Goal: Task Accomplishment & Management: Manage account settings

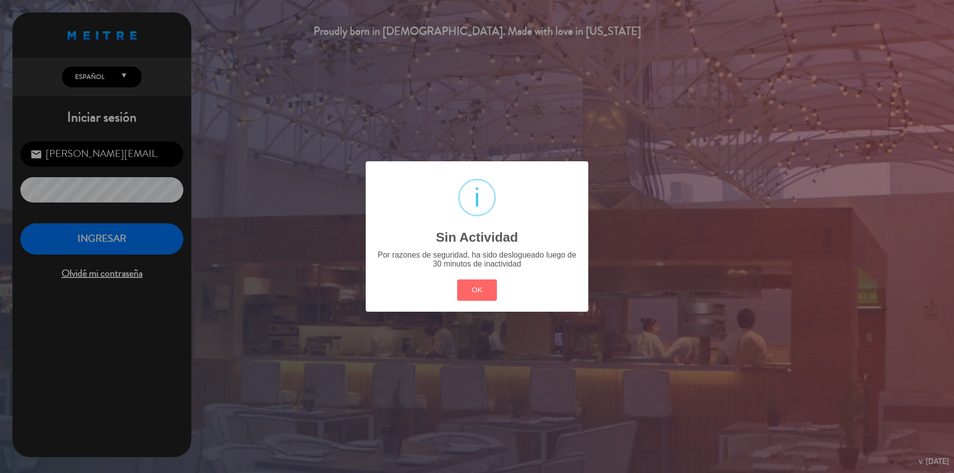
drag, startPoint x: 479, startPoint y: 289, endPoint x: 456, endPoint y: 276, distance: 25.8
click at [478, 289] on button "OK" at bounding box center [477, 290] width 40 height 21
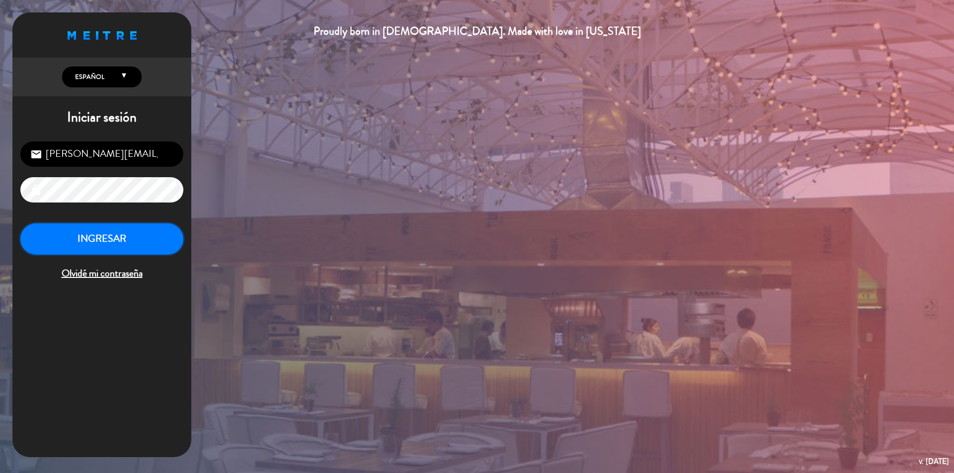
click at [98, 240] on button "INGRESAR" at bounding box center [101, 239] width 163 height 31
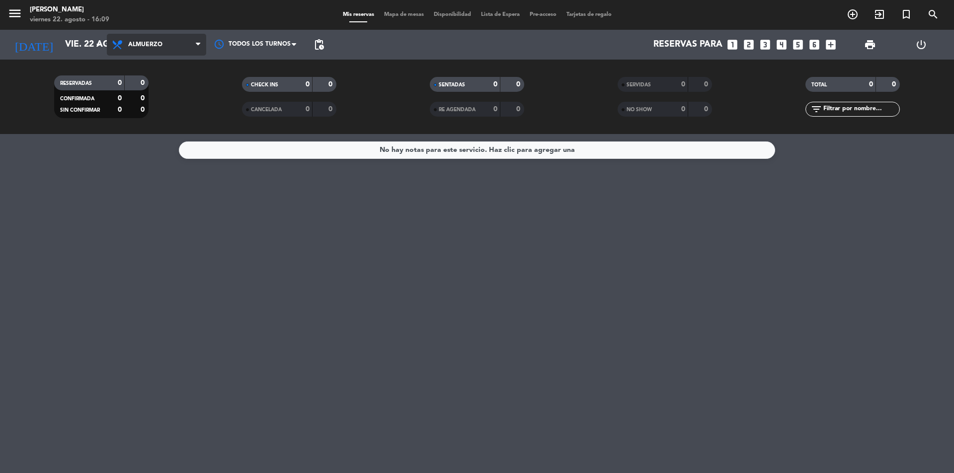
click at [151, 46] on span "Almuerzo" at bounding box center [145, 44] width 34 height 7
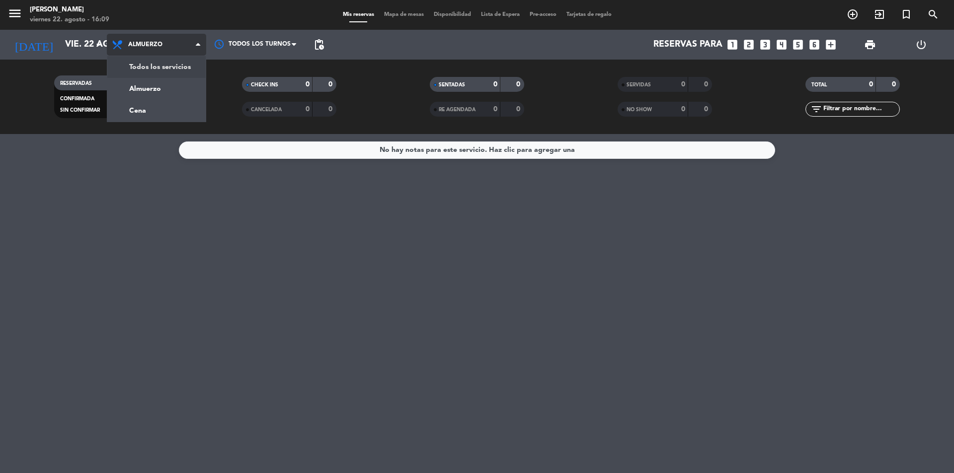
click at [164, 64] on div "menu [PERSON_NAME] viernes 22. agosto - 16:09 Mis reservas Mapa de mesas Dispon…" at bounding box center [477, 67] width 954 height 134
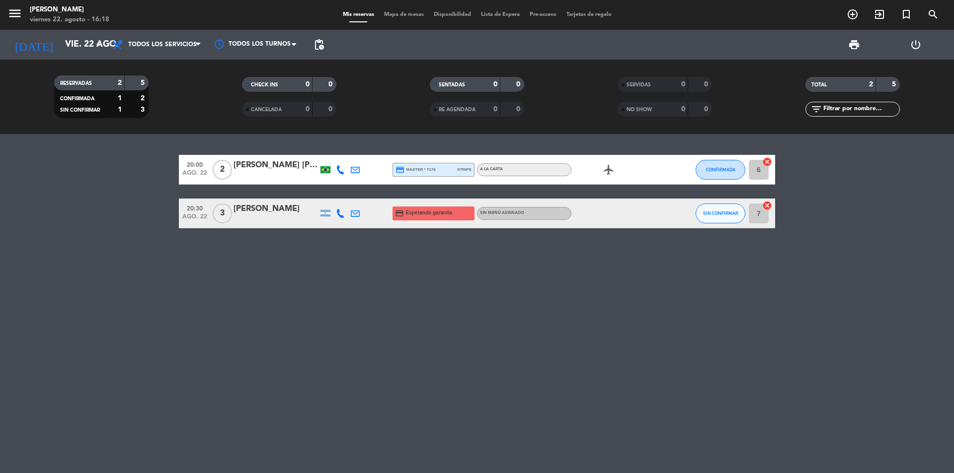
click at [341, 214] on icon at bounding box center [340, 213] width 9 height 9
click at [343, 193] on span "content_paste" at bounding box center [346, 196] width 7 height 7
click at [476, 260] on div "20:00 ago. 22 2 [PERSON_NAME] [PERSON_NAME] credit_card master * 7176 stripe A …" at bounding box center [477, 303] width 954 height 339
click at [423, 272] on div "20:00 ago. 22 2 [PERSON_NAME] [PERSON_NAME] credit_card master * 7176 stripe A …" at bounding box center [477, 303] width 954 height 339
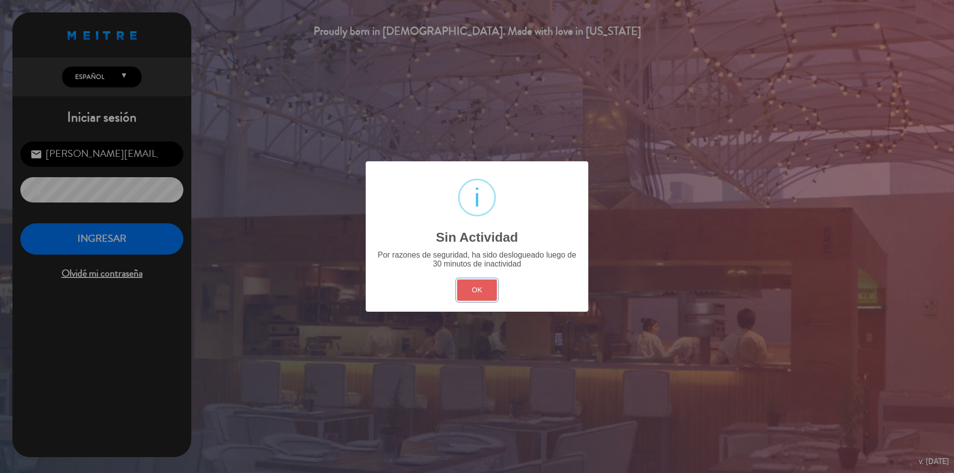
click at [490, 292] on button "OK" at bounding box center [477, 290] width 40 height 21
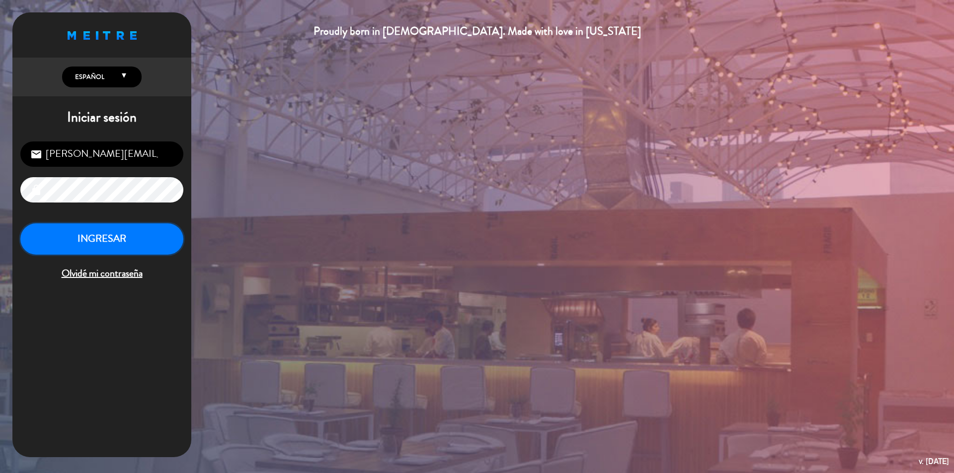
click at [105, 231] on button "INGRESAR" at bounding box center [101, 239] width 163 height 31
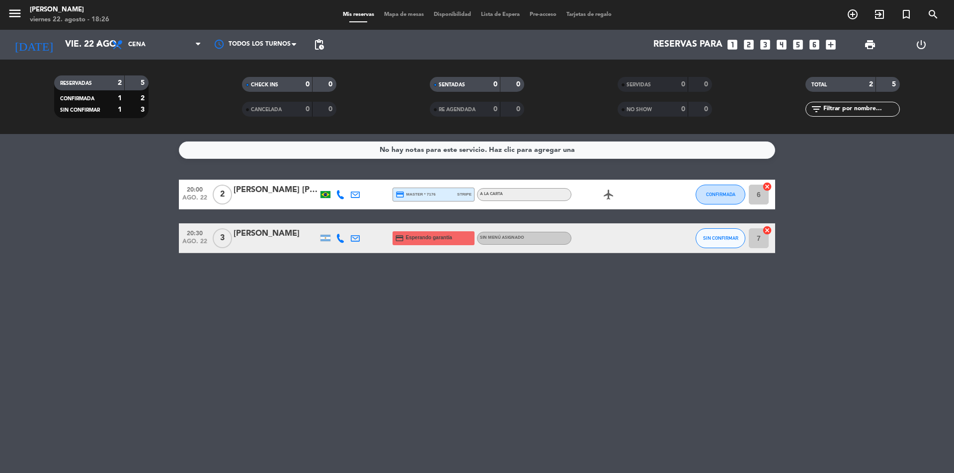
click at [747, 44] on icon "looks_two" at bounding box center [748, 44] width 13 height 13
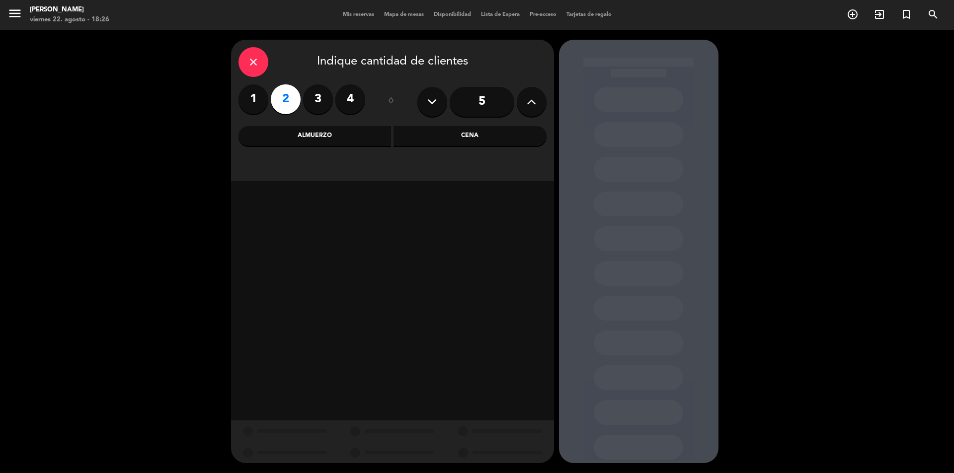
click at [498, 132] on div "Cena" at bounding box center [469, 136] width 153 height 20
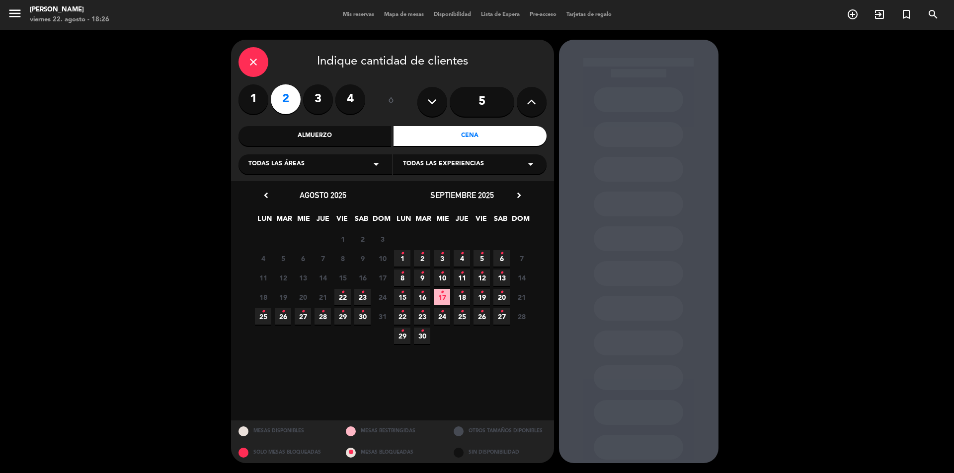
click at [361, 296] on icon "•" at bounding box center [362, 293] width 3 height 16
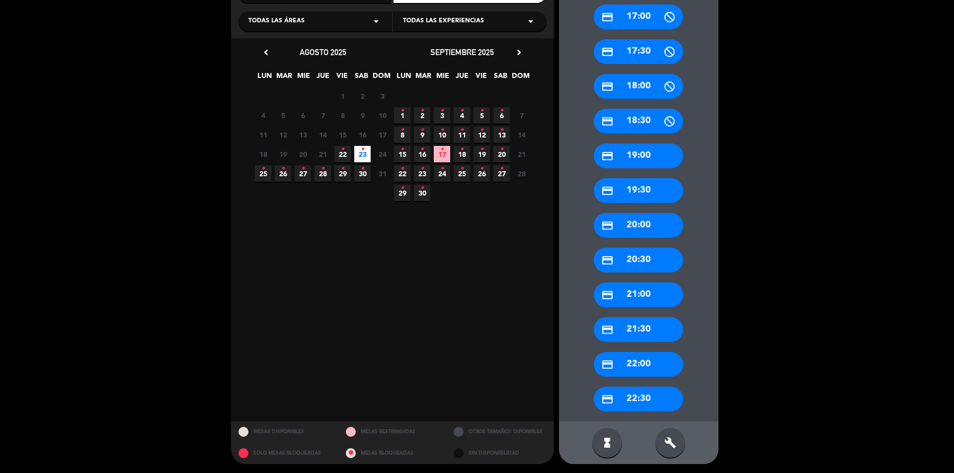
scroll to position [144, 0]
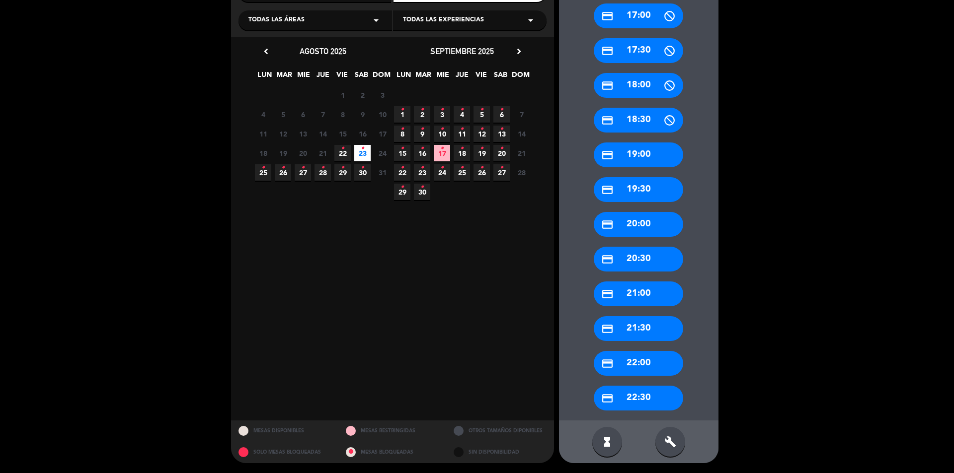
click at [639, 257] on div "credit_card 20:30" at bounding box center [638, 259] width 89 height 25
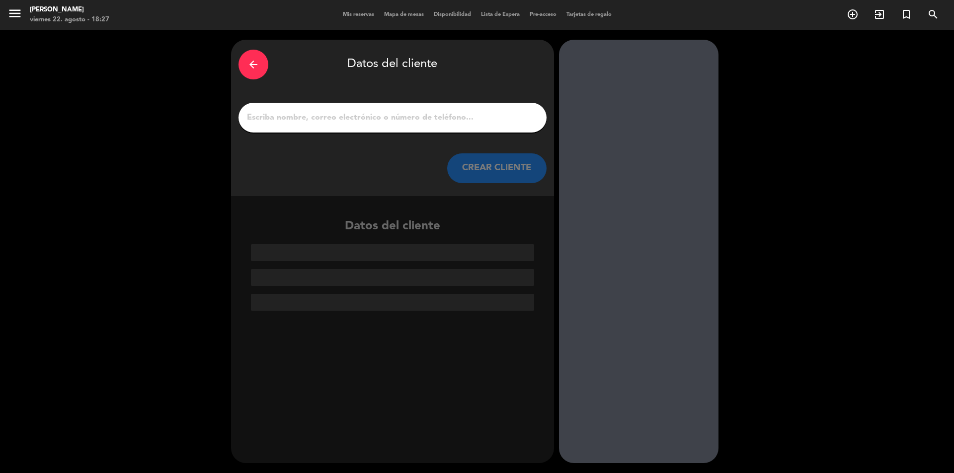
scroll to position [0, 0]
click at [294, 120] on input "1" at bounding box center [392, 118] width 293 height 14
click at [261, 69] on div "arrow_back" at bounding box center [253, 65] width 30 height 30
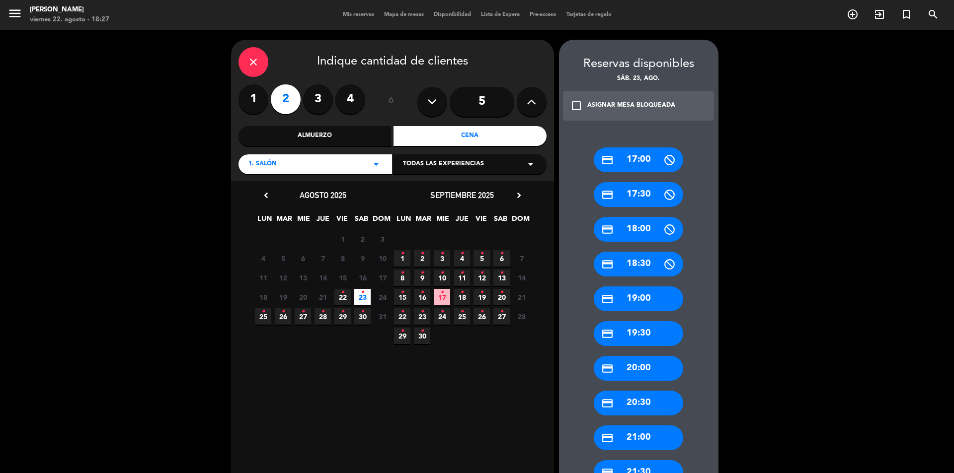
click at [632, 438] on div "credit_card 21:00" at bounding box center [638, 438] width 89 height 25
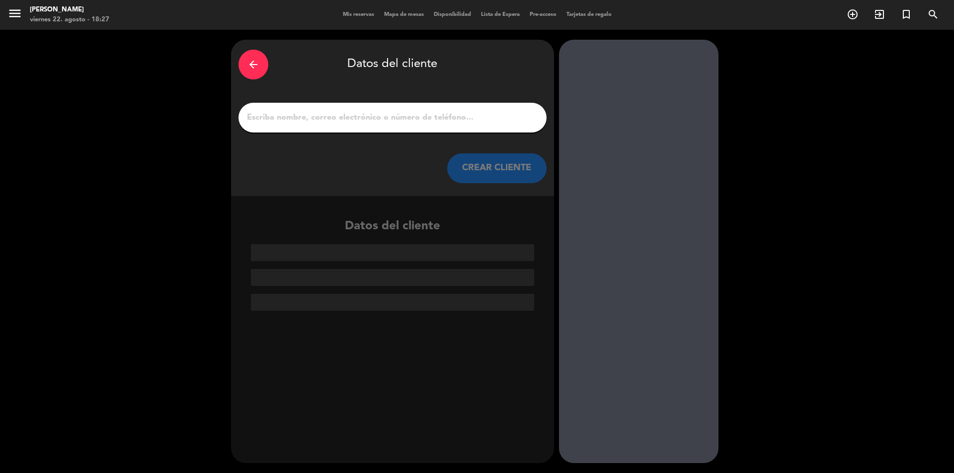
click at [277, 122] on input "1" at bounding box center [392, 118] width 293 height 14
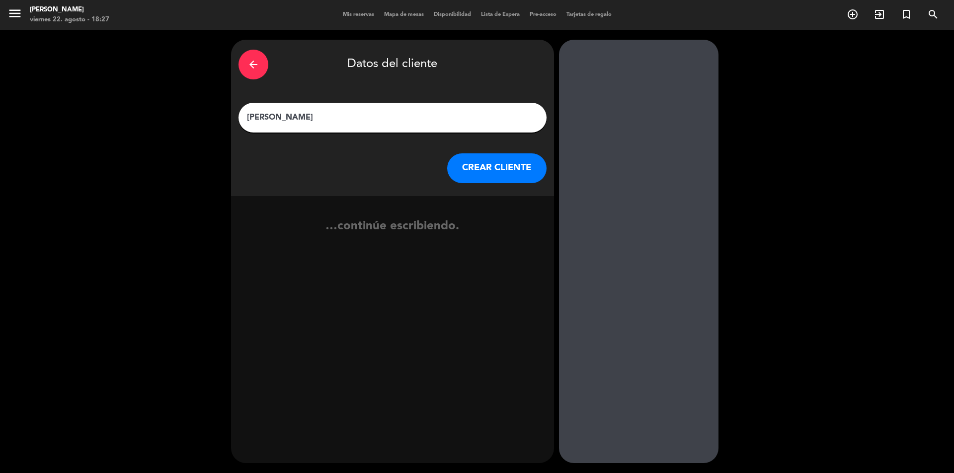
type input "[PERSON_NAME]"
click at [506, 171] on button "CREAR CLIENTE" at bounding box center [496, 168] width 99 height 30
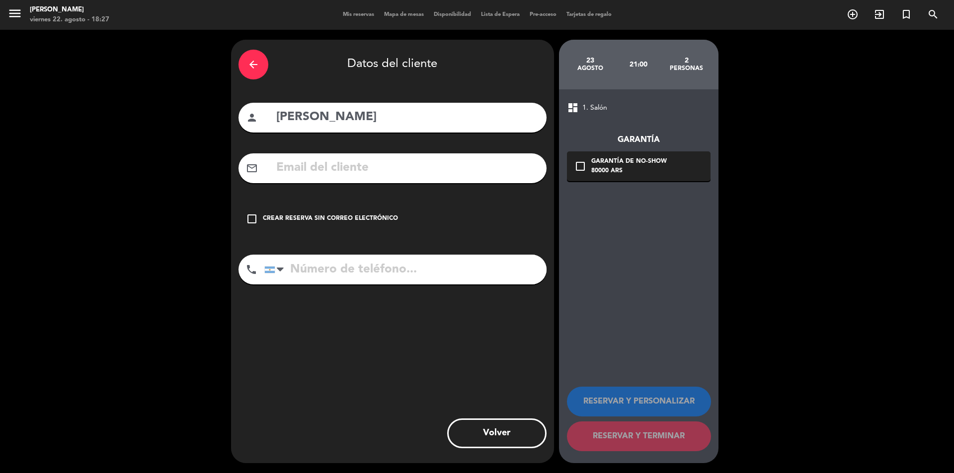
click at [294, 170] on input "text" at bounding box center [407, 168] width 264 height 20
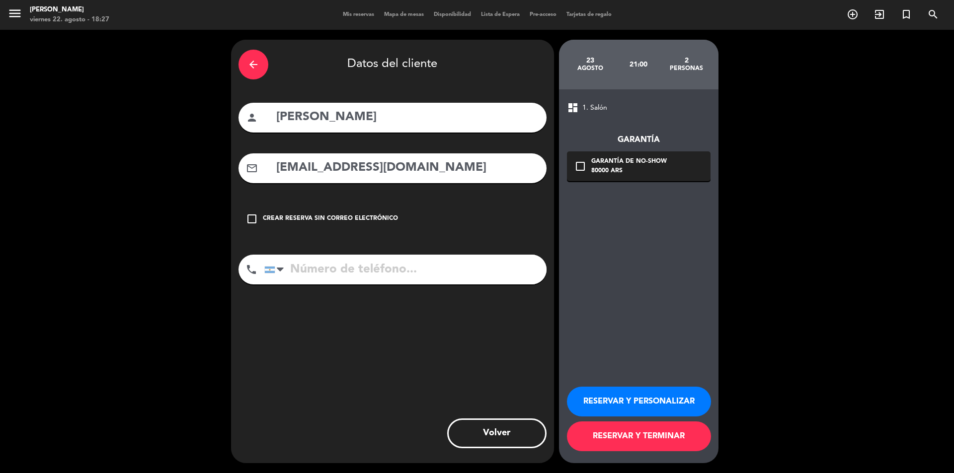
type input "[EMAIL_ADDRESS][DOMAIN_NAME]"
click at [582, 165] on icon "check_box_outline_blank" at bounding box center [580, 166] width 12 height 12
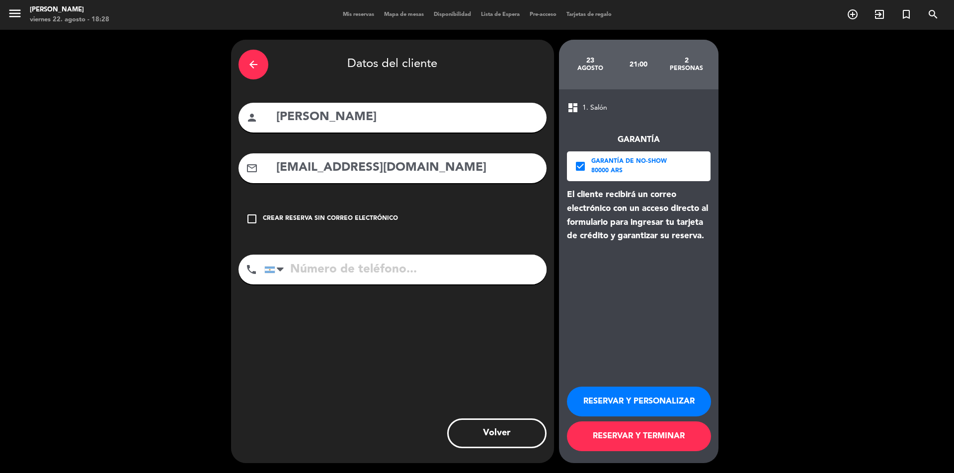
click at [663, 440] on button "RESERVAR Y TERMINAR" at bounding box center [639, 437] width 144 height 30
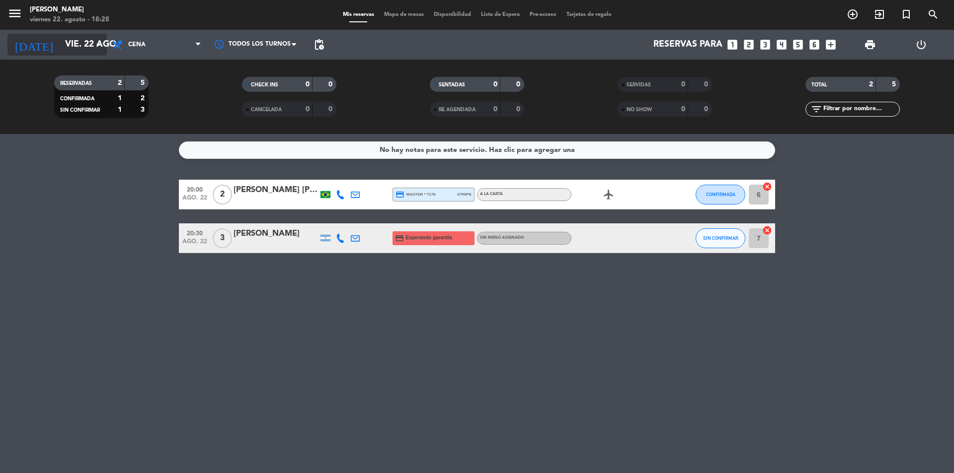
click at [75, 42] on input "vie. 22 ago." at bounding box center [117, 45] width 115 height 20
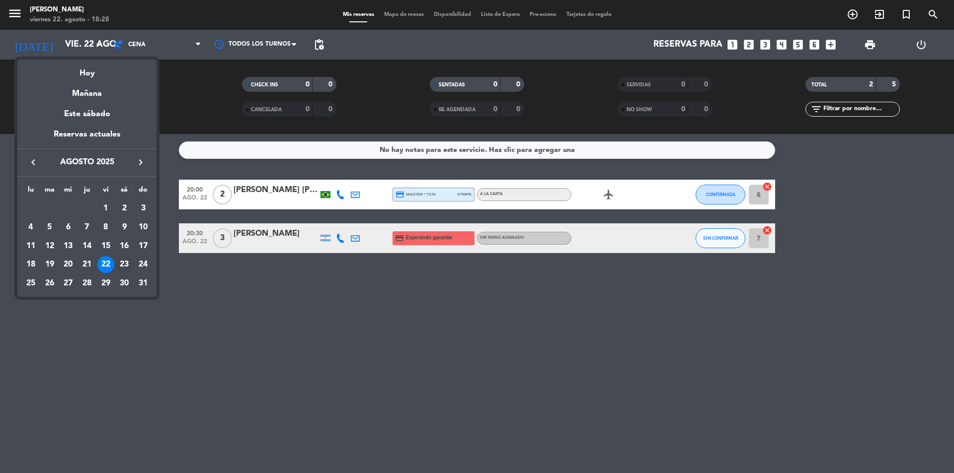
click at [118, 265] on div "23" at bounding box center [124, 264] width 17 height 17
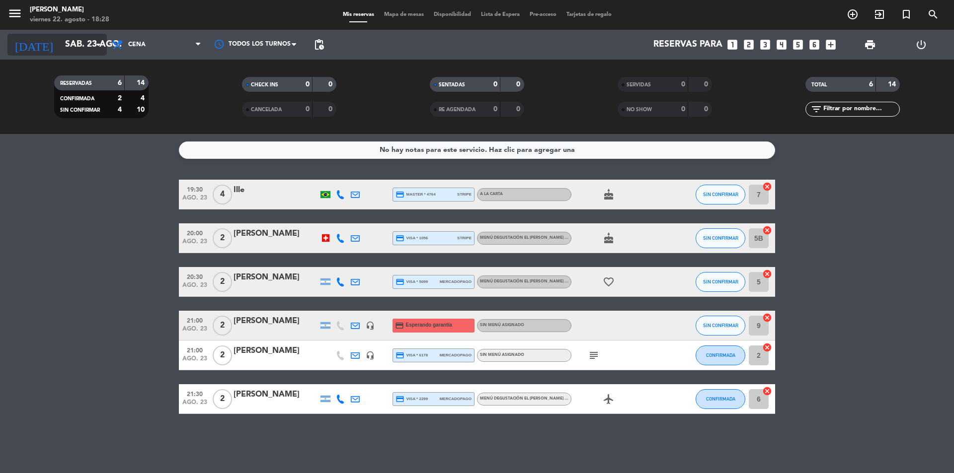
click at [68, 43] on input "sáb. 23 ago." at bounding box center [117, 45] width 115 height 20
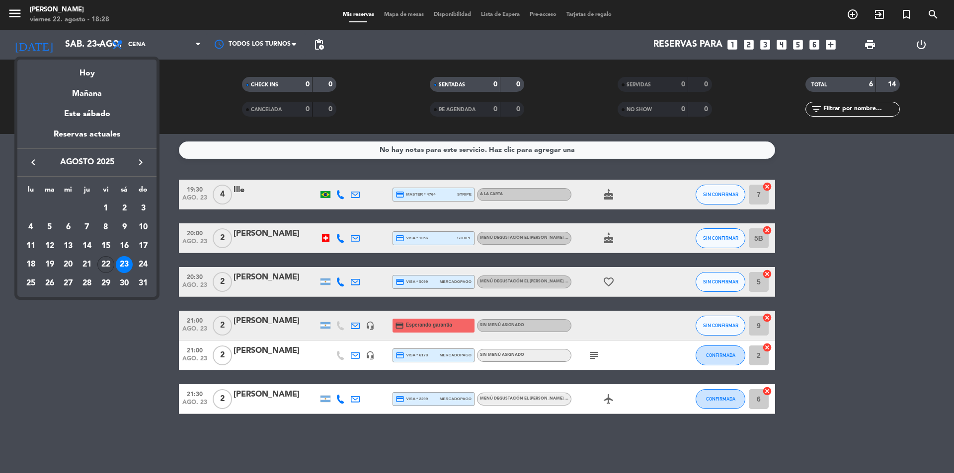
click at [100, 263] on div "22" at bounding box center [105, 264] width 17 height 17
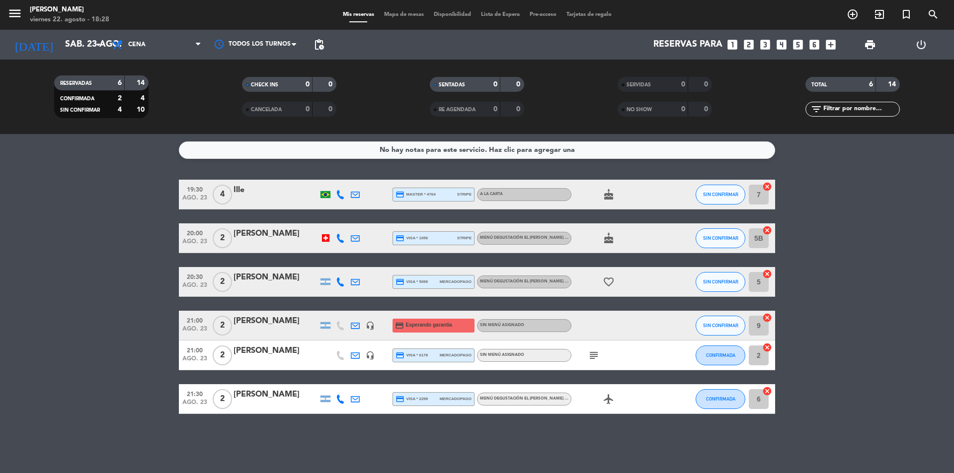
type input "vie. 22 ago."
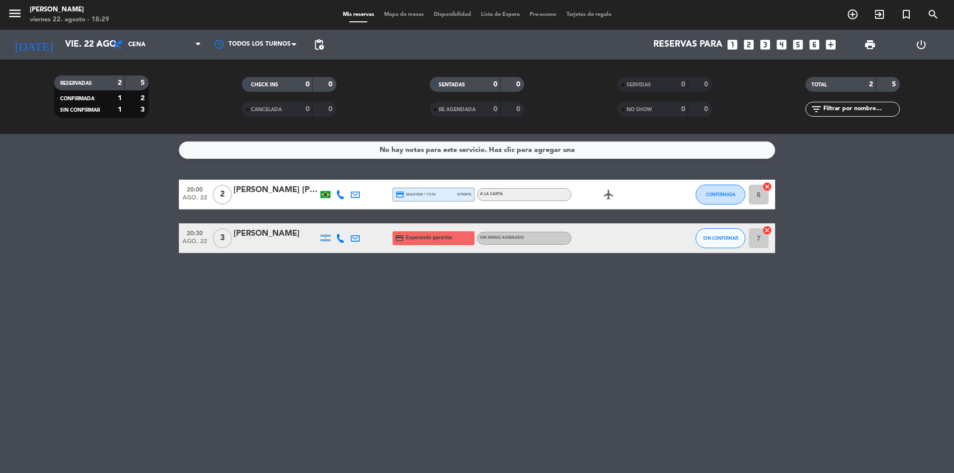
click at [341, 238] on icon at bounding box center [340, 238] width 9 height 9
click at [343, 220] on span "content_paste" at bounding box center [346, 221] width 7 height 7
click at [278, 240] on div "[PERSON_NAME]" at bounding box center [275, 233] width 84 height 13
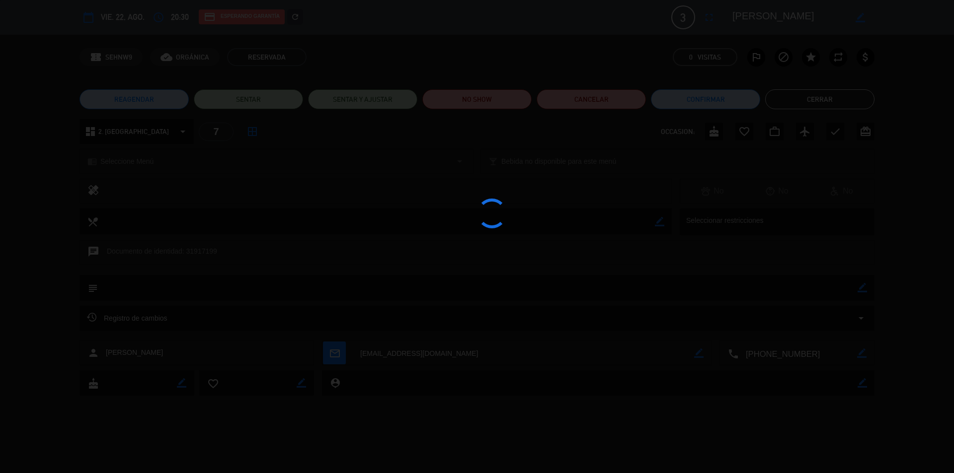
click at [278, 240] on div at bounding box center [477, 236] width 954 height 473
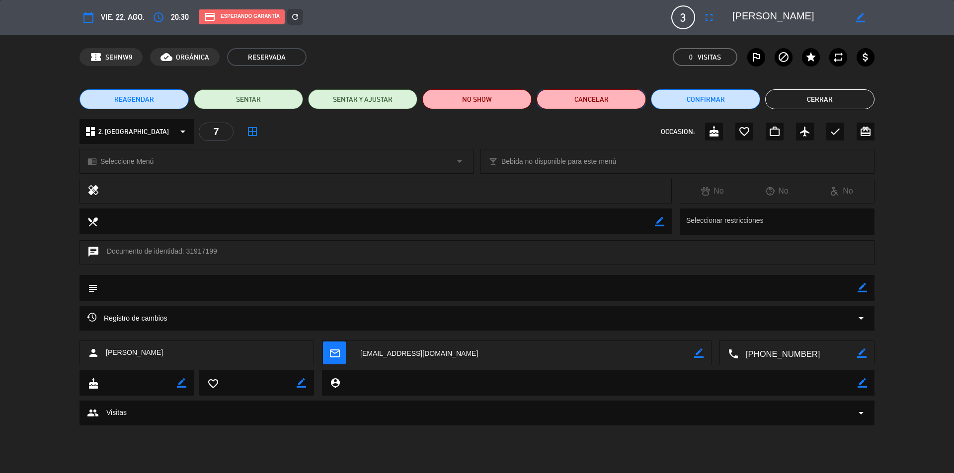
click at [592, 96] on button "Cancelar" at bounding box center [590, 99] width 109 height 20
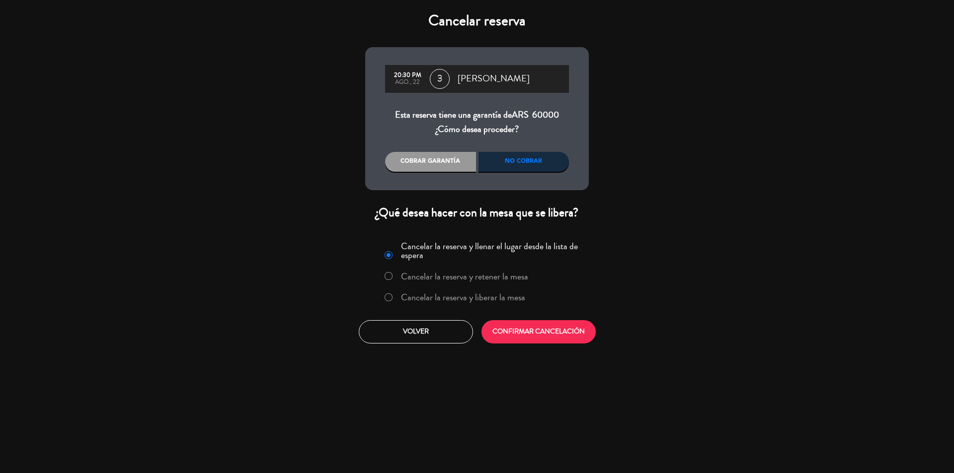
click at [503, 159] on div "No cobrar" at bounding box center [523, 162] width 91 height 20
click at [484, 296] on label "Cancelar la reserva y liberar la mesa" at bounding box center [463, 297] width 124 height 9
click at [542, 337] on button "CONFIRMAR CANCELACIÓN" at bounding box center [538, 331] width 114 height 23
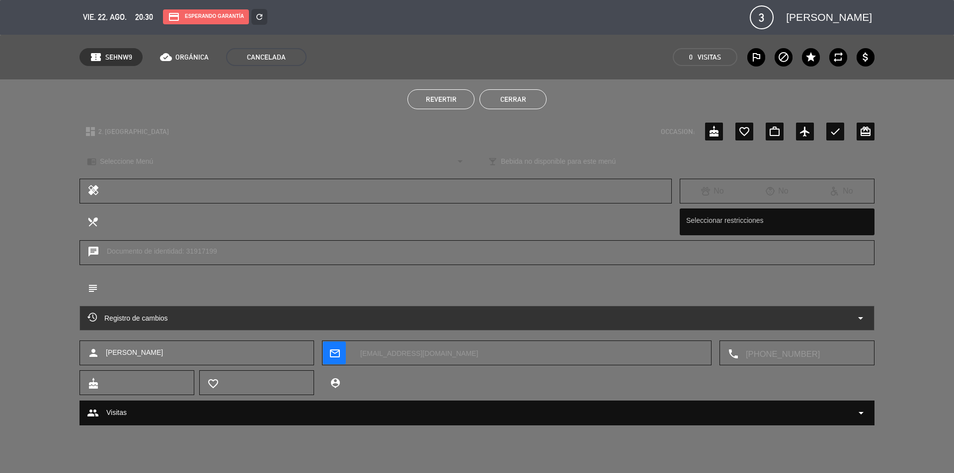
click at [520, 98] on button "Cerrar" at bounding box center [512, 99] width 67 height 20
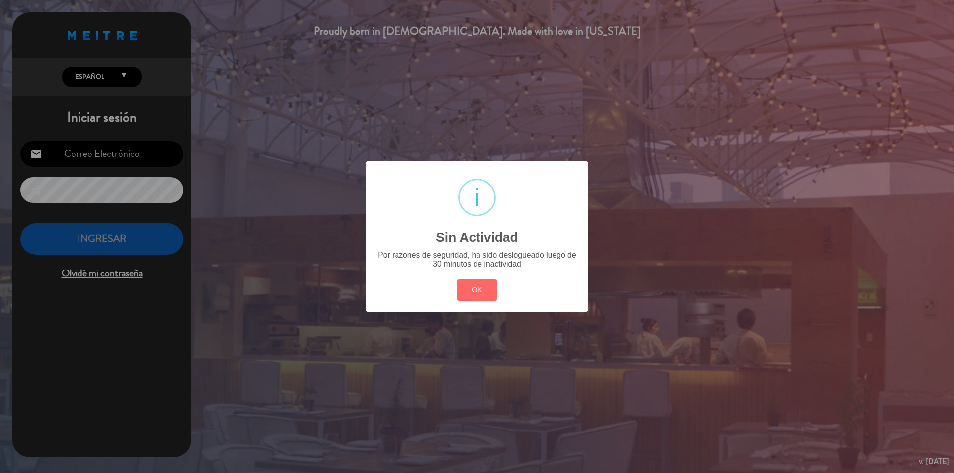
type input "[PERSON_NAME][EMAIL_ADDRESS][DOMAIN_NAME]"
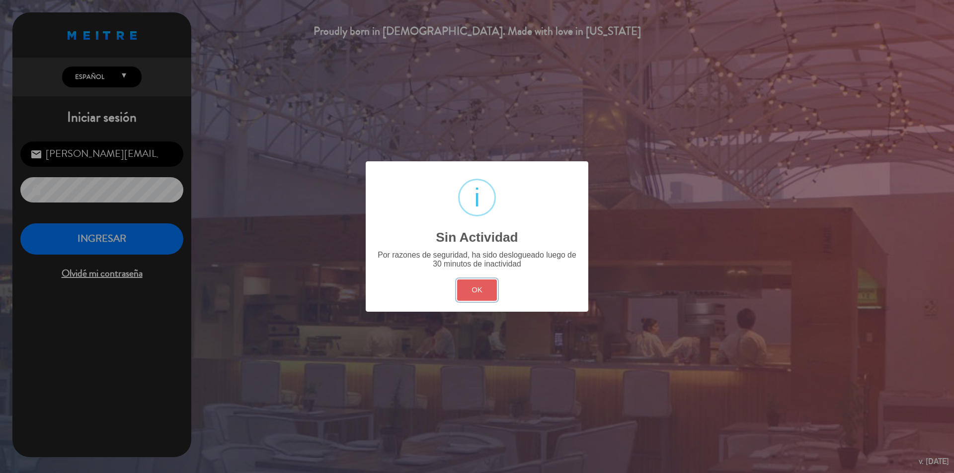
click at [473, 290] on button "OK" at bounding box center [477, 290] width 40 height 21
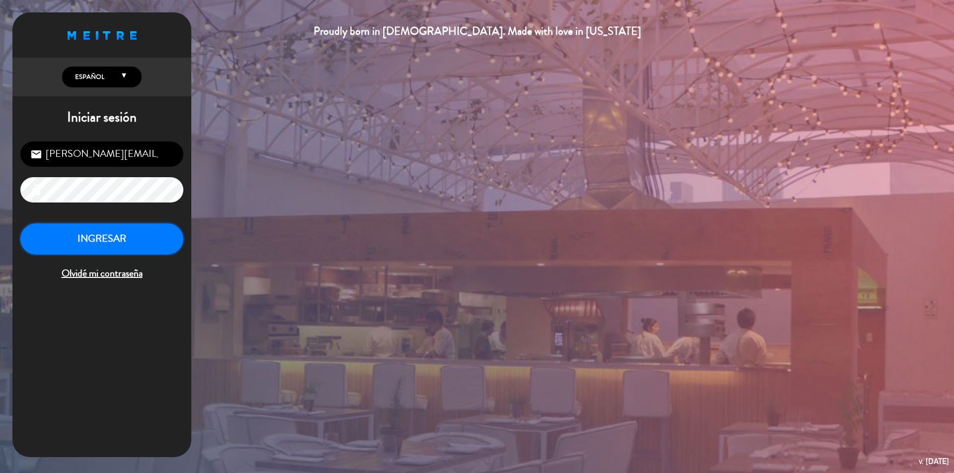
click at [100, 236] on button "INGRESAR" at bounding box center [101, 239] width 163 height 31
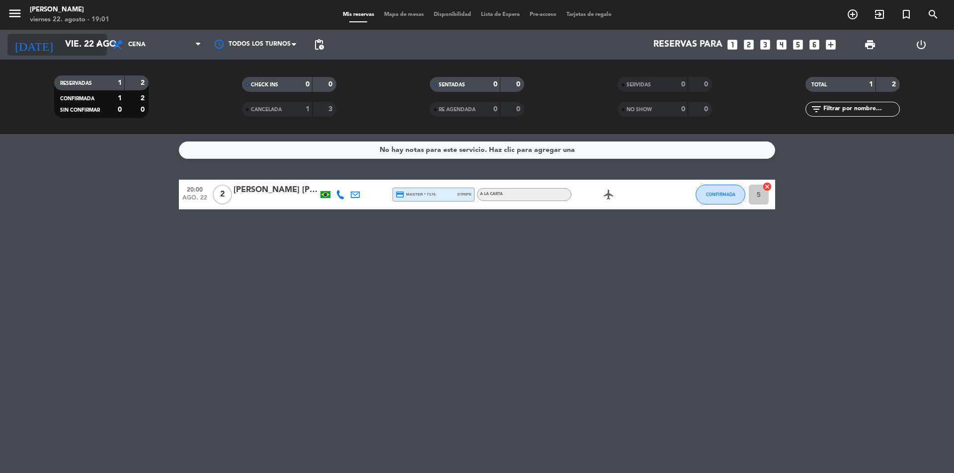
click at [86, 44] on input "vie. 22 ago." at bounding box center [117, 45] width 115 height 20
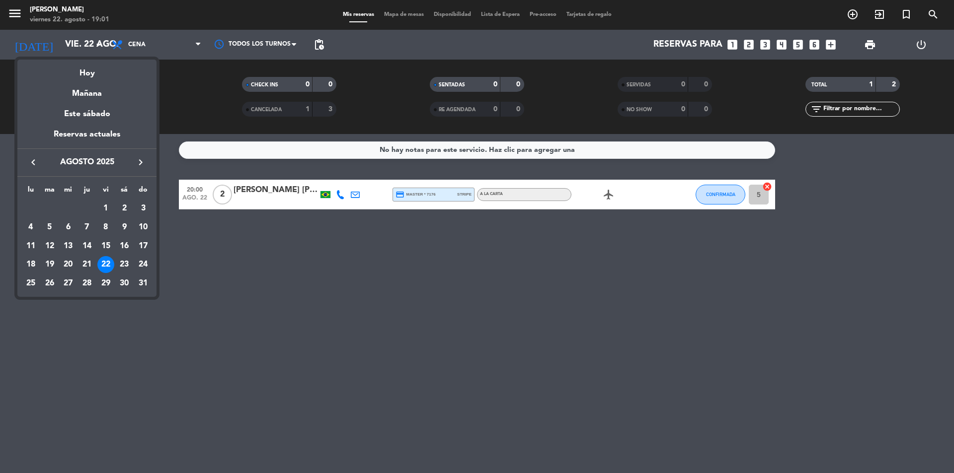
drag, startPoint x: 126, startPoint y: 262, endPoint x: 116, endPoint y: 256, distance: 11.8
click at [127, 262] on div "23" at bounding box center [124, 264] width 17 height 17
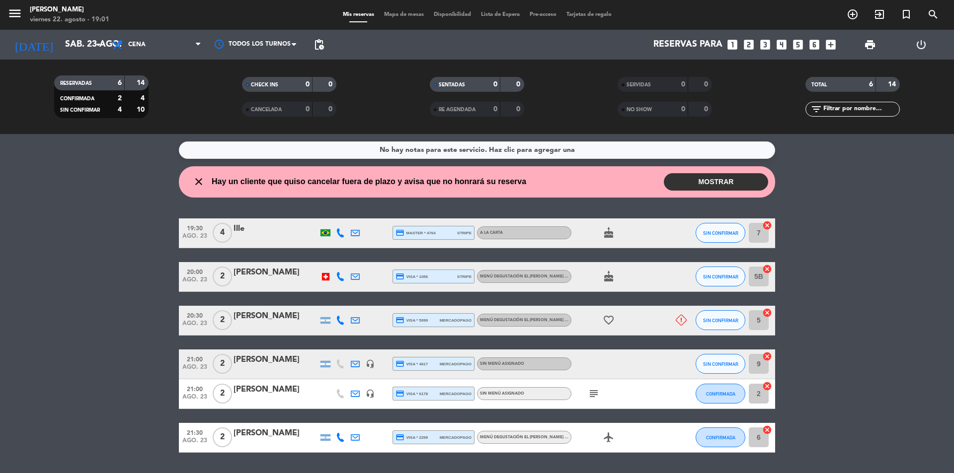
click at [258, 319] on div "[PERSON_NAME]" at bounding box center [275, 316] width 84 height 13
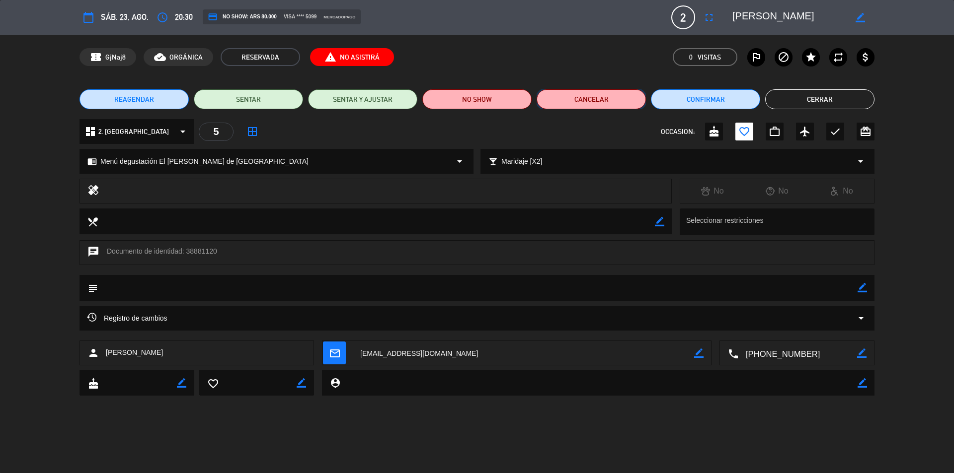
click at [585, 102] on button "Cancelar" at bounding box center [590, 99] width 109 height 20
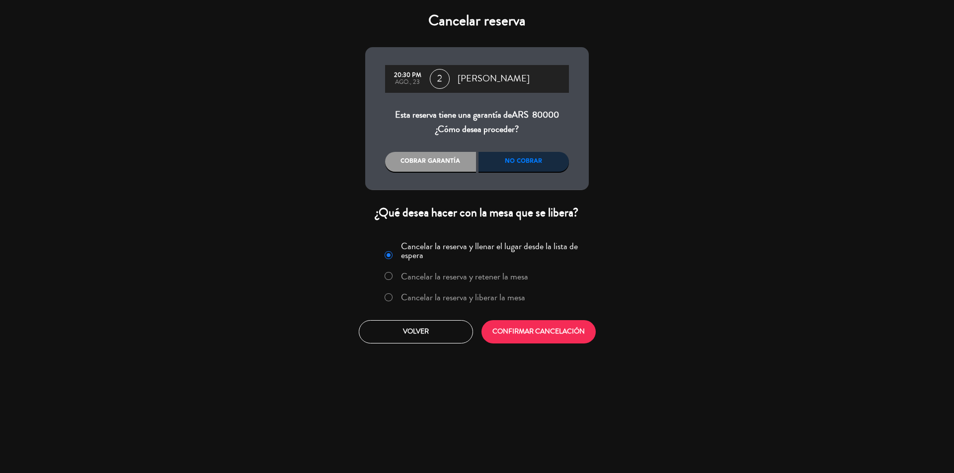
click at [471, 296] on label "Cancelar la reserva y liberar la mesa" at bounding box center [463, 297] width 124 height 9
click at [551, 336] on button "CONFIRMAR CANCELACIÓN" at bounding box center [538, 331] width 114 height 23
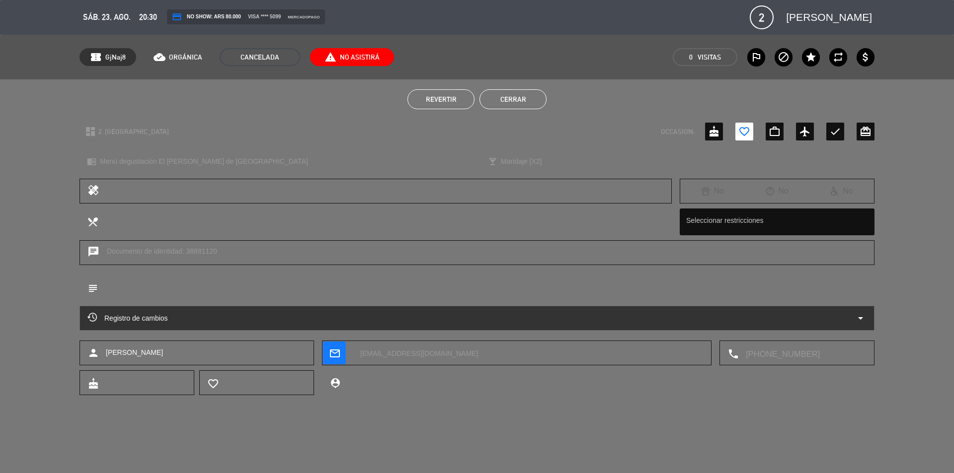
click at [500, 97] on button "Cerrar" at bounding box center [512, 99] width 67 height 20
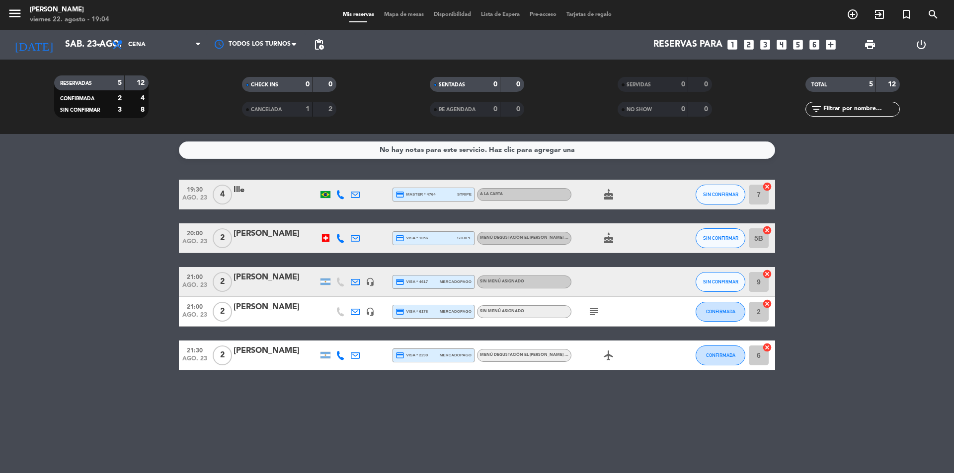
drag, startPoint x: 145, startPoint y: 191, endPoint x: 139, endPoint y: 144, distance: 47.6
click at [145, 191] on bookings-row "19:30 ago. 23 4 Ille credit_card master * 4764 stripe A la carta cake SIN CONFI…" at bounding box center [477, 275] width 954 height 191
click at [68, 50] on input "sáb. 23 ago." at bounding box center [117, 45] width 115 height 20
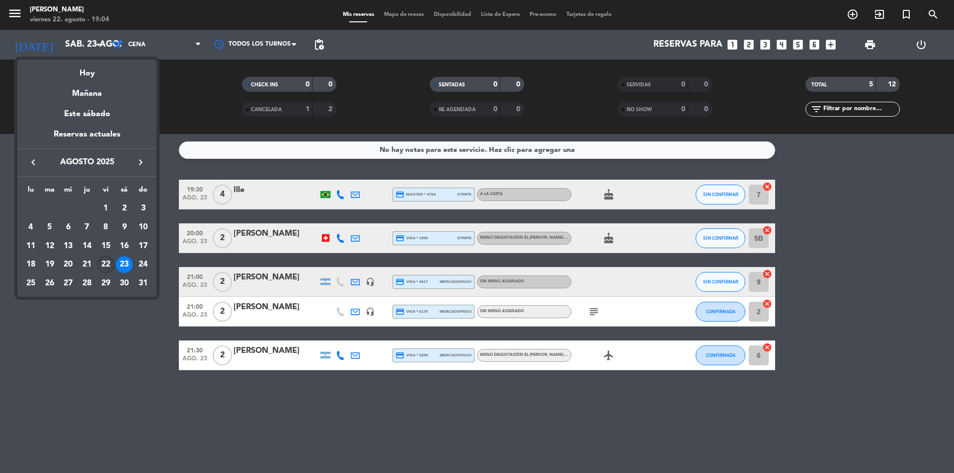
click at [110, 261] on div "22" at bounding box center [105, 264] width 17 height 17
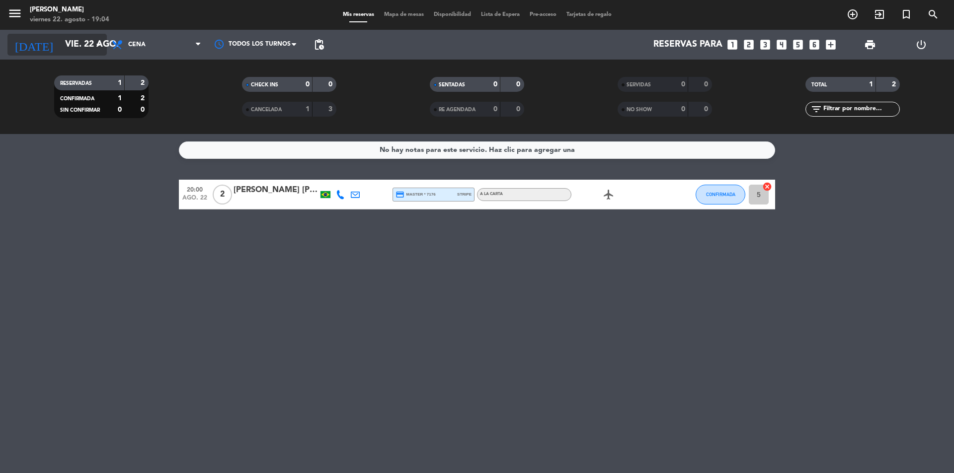
click at [75, 47] on input "vie. 22 ago." at bounding box center [117, 45] width 115 height 20
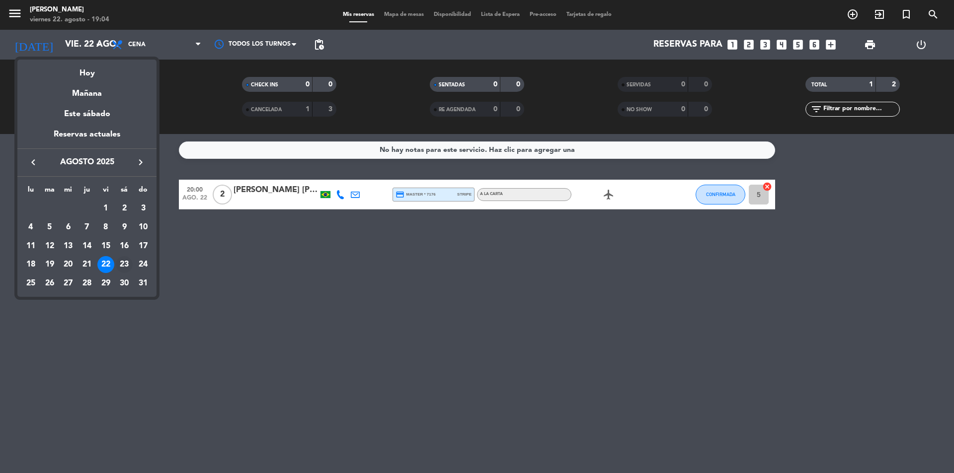
click at [121, 259] on div "23" at bounding box center [124, 264] width 17 height 17
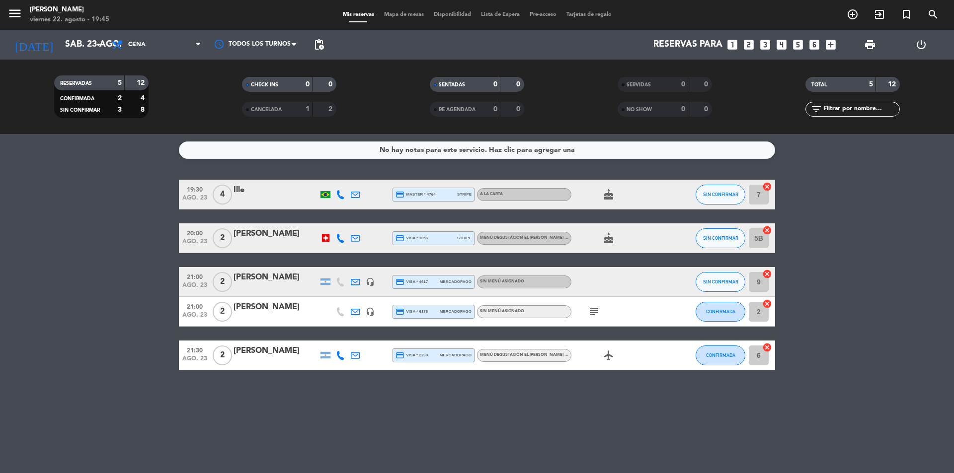
click at [86, 260] on bookings-row "19:30 ago. 23 4 Ille credit_card master * 4764 stripe A la carta cake SIN CONFI…" at bounding box center [477, 275] width 954 height 191
click at [101, 42] on icon "arrow_drop_down" at bounding box center [98, 45] width 12 height 12
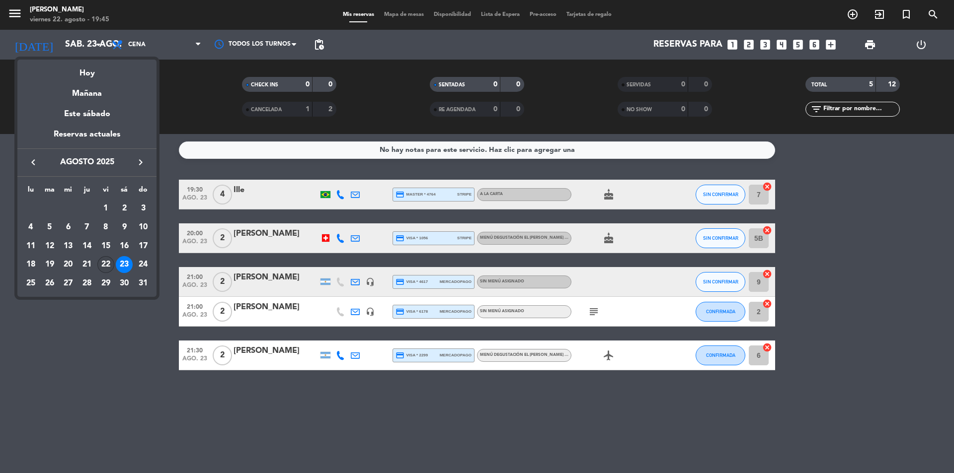
click at [106, 263] on div "22" at bounding box center [105, 264] width 17 height 17
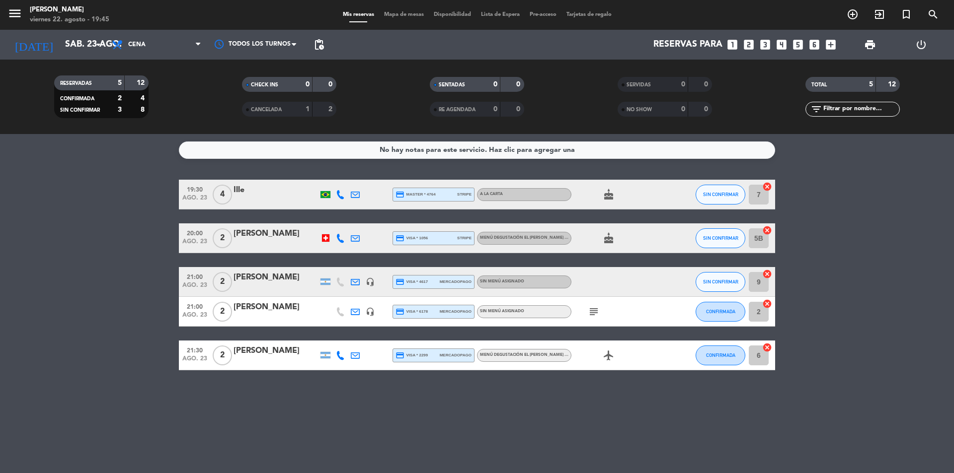
type input "vie. 22 ago."
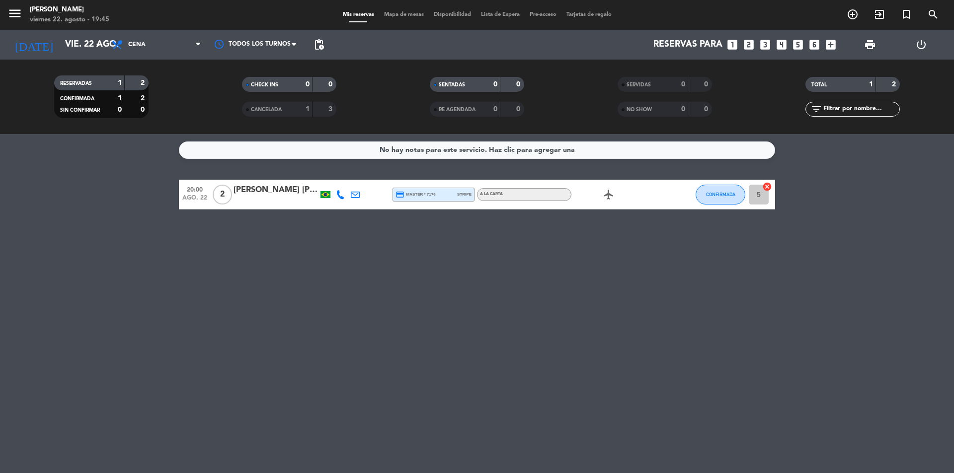
click at [101, 181] on bookings-row "20:00 ago. 22 2 [PERSON_NAME] [PERSON_NAME] credit_card master * 7176 stripe A …" at bounding box center [477, 195] width 954 height 30
click at [762, 46] on icon "looks_3" at bounding box center [764, 44] width 13 height 13
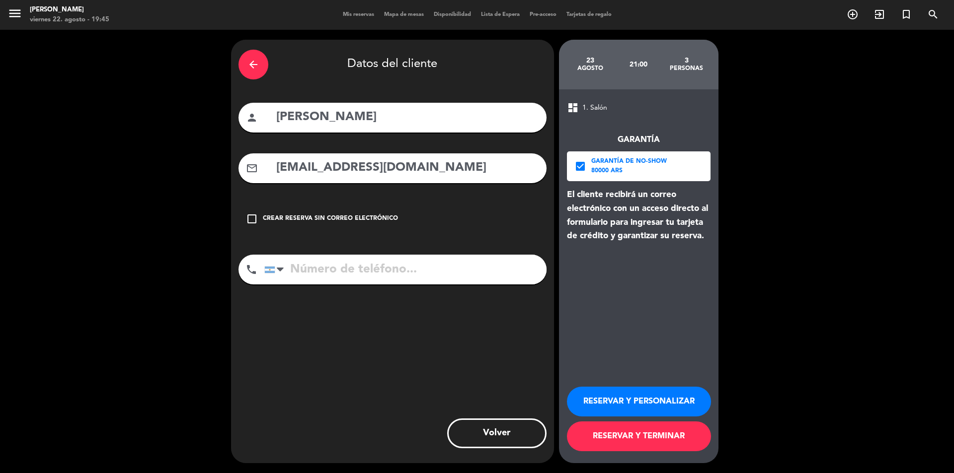
click at [260, 65] on div "arrow_back" at bounding box center [253, 65] width 30 height 30
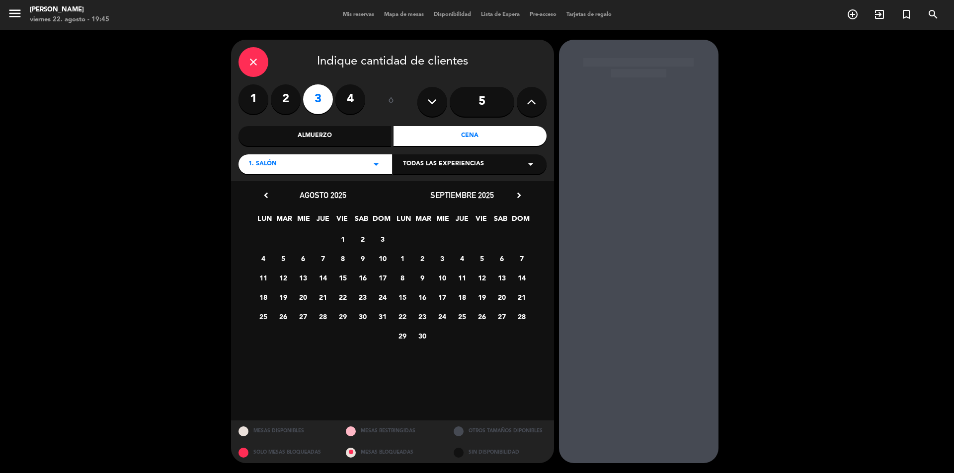
click at [255, 60] on icon "close" at bounding box center [253, 62] width 12 height 12
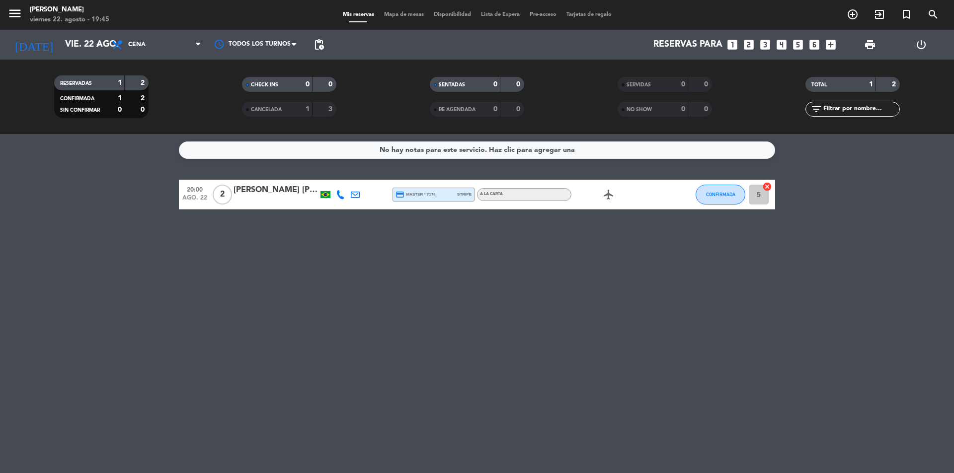
click at [766, 43] on icon "looks_3" at bounding box center [764, 44] width 13 height 13
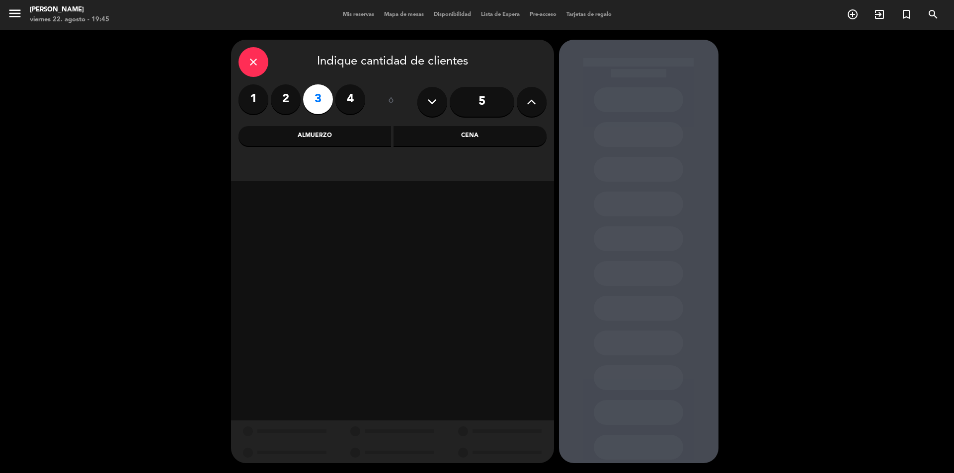
click at [316, 106] on label "3" at bounding box center [318, 99] width 30 height 30
click at [481, 137] on div "Cena" at bounding box center [469, 136] width 153 height 20
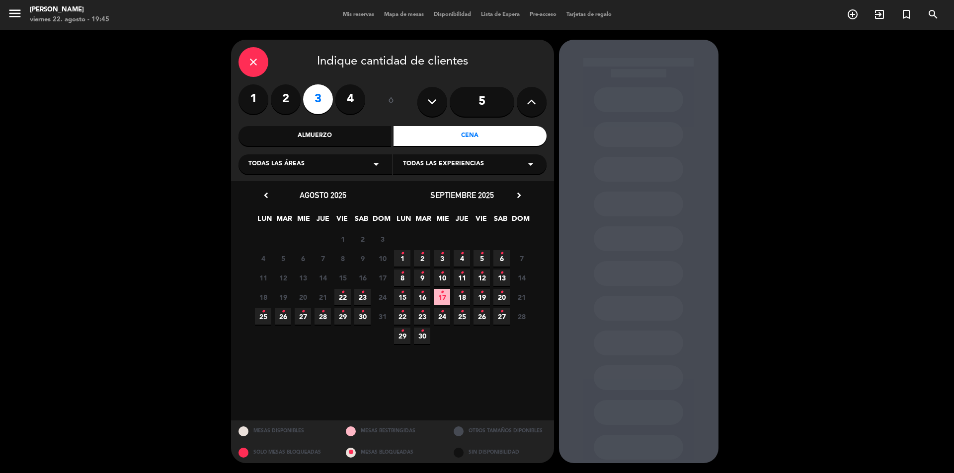
click at [344, 294] on span "22 •" at bounding box center [342, 297] width 16 height 16
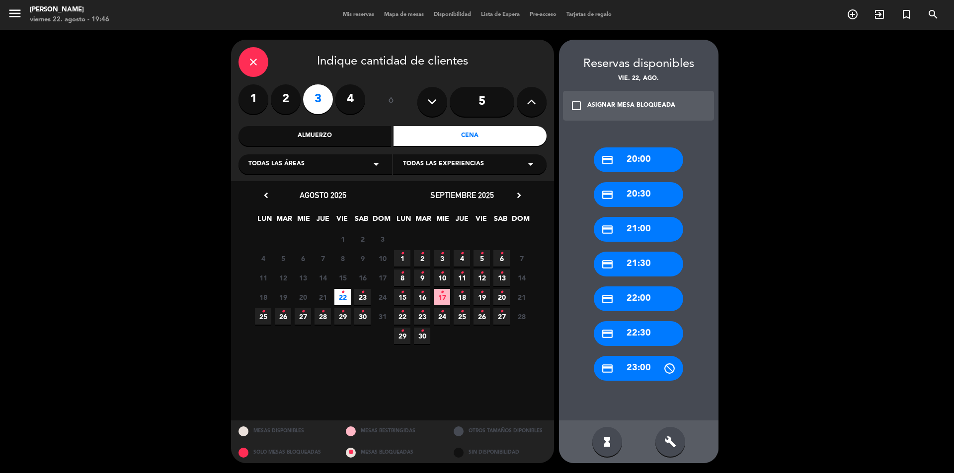
click at [647, 195] on div "credit_card 20:30" at bounding box center [638, 194] width 89 height 25
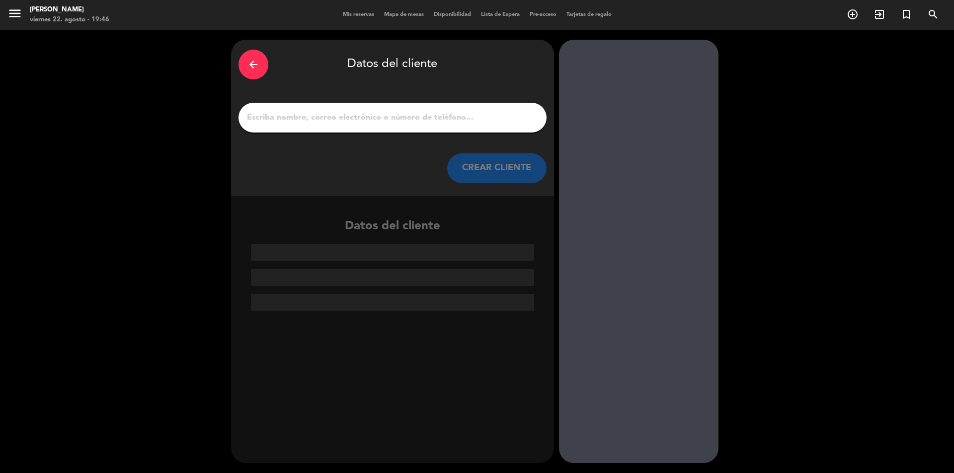
click at [444, 111] on input "1" at bounding box center [392, 118] width 293 height 14
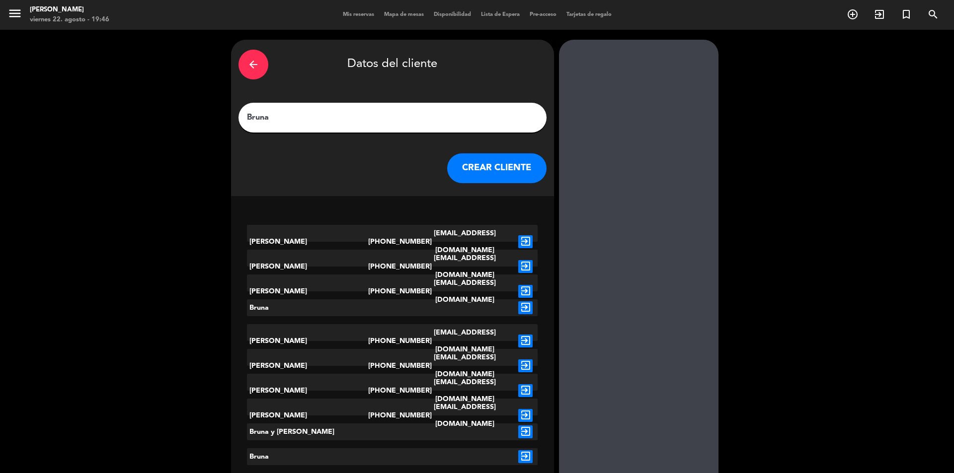
type input "Bruna"
click at [527, 360] on icon "exit_to_app" at bounding box center [525, 366] width 14 height 13
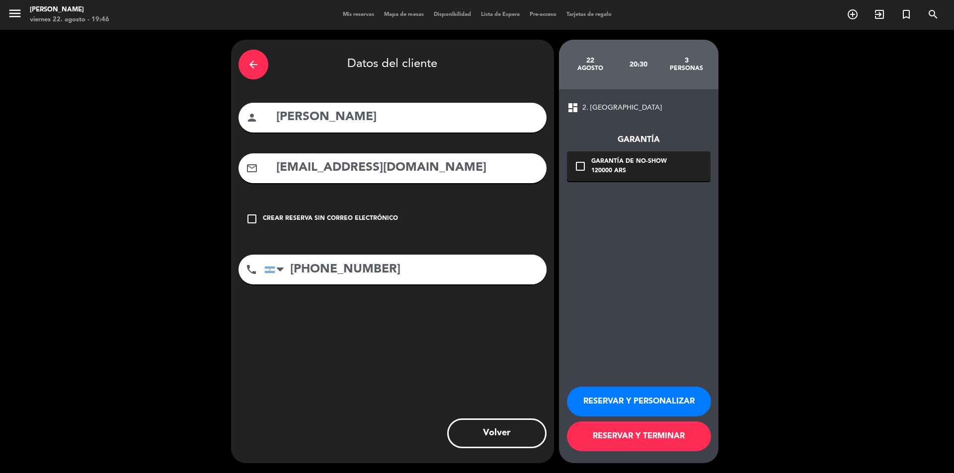
drag, startPoint x: 352, startPoint y: 169, endPoint x: 255, endPoint y: 167, distance: 96.9
click at [255, 167] on div "mail_outline [EMAIL_ADDRESS][DOMAIN_NAME]" at bounding box center [392, 168] width 308 height 30
click at [344, 172] on input "[EMAIL_ADDRESS][DOMAIN_NAME]" at bounding box center [407, 168] width 264 height 20
click at [452, 208] on div "check_box_outline_blank Crear reserva sin correo electrónico" at bounding box center [392, 219] width 308 height 30
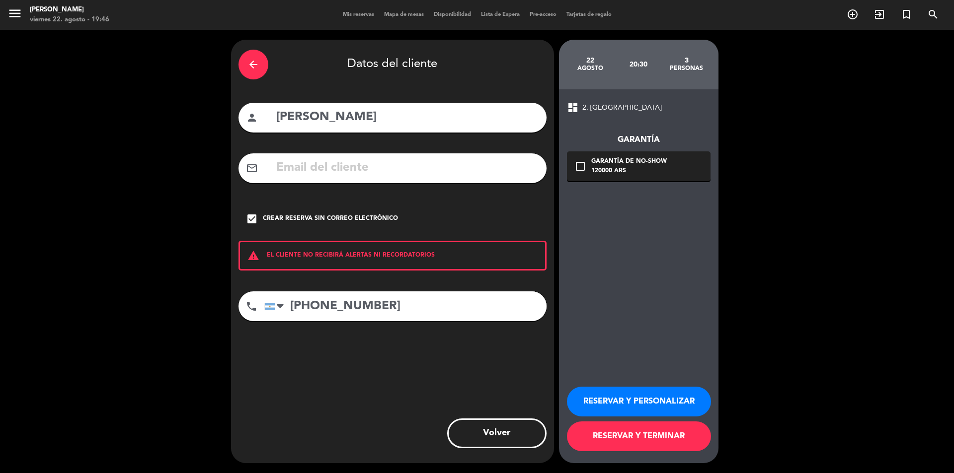
click at [624, 435] on button "RESERVAR Y TERMINAR" at bounding box center [639, 437] width 144 height 30
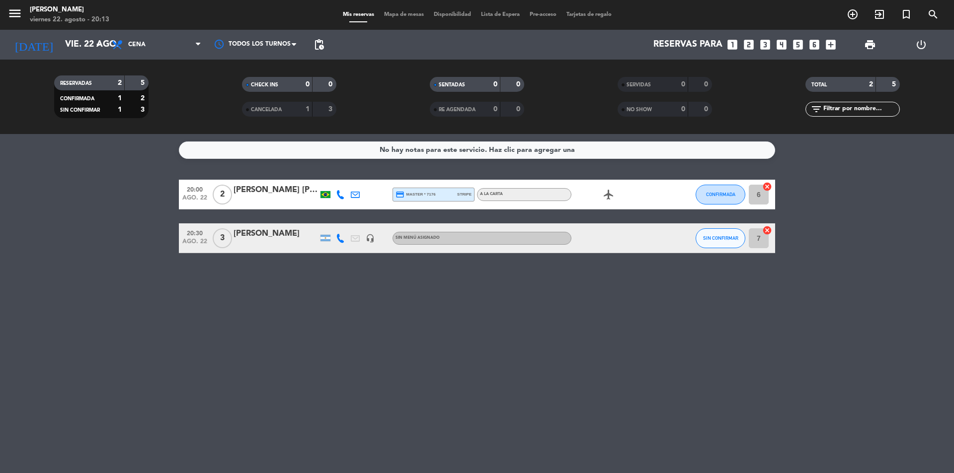
click at [430, 308] on div "No hay notas para este servicio. Haz clic para agregar una 20:00 ago. 22 2 [PER…" at bounding box center [477, 303] width 954 height 339
click at [731, 194] on span "CONFIRMADA" at bounding box center [720, 194] width 29 height 5
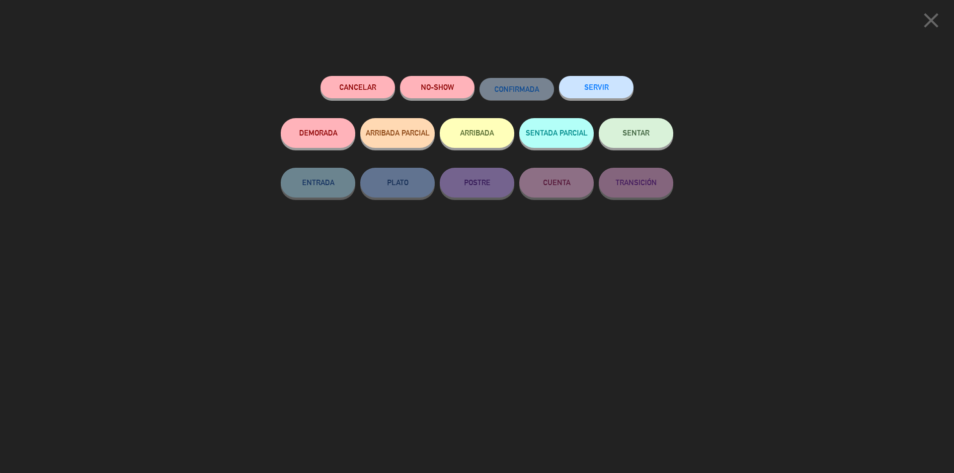
click at [931, 18] on icon "close" at bounding box center [930, 20] width 25 height 25
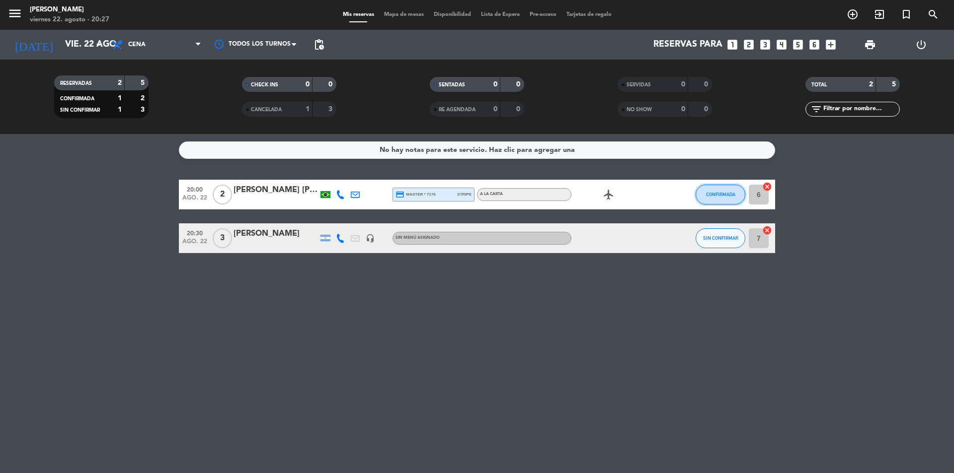
click at [712, 192] on span "CONFIRMADA" at bounding box center [720, 194] width 29 height 5
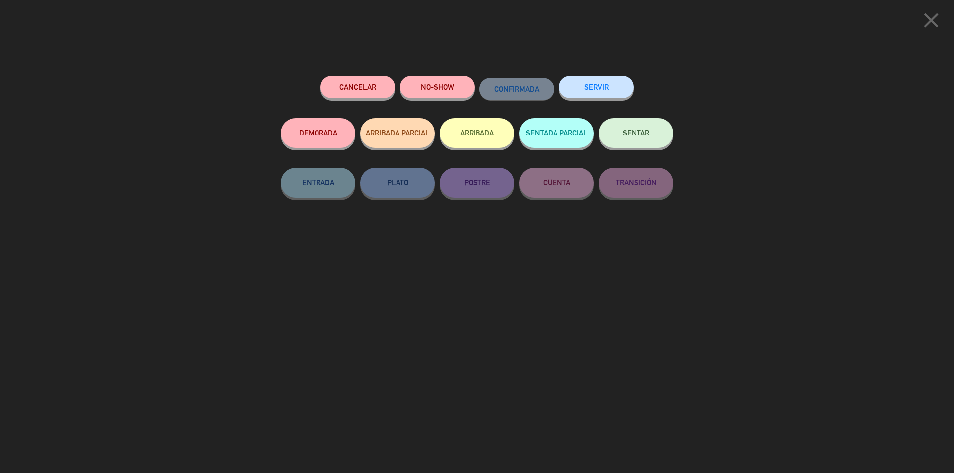
drag, startPoint x: 640, startPoint y: 140, endPoint x: 608, endPoint y: 163, distance: 39.6
click at [641, 140] on button "SENTAR" at bounding box center [636, 133] width 75 height 30
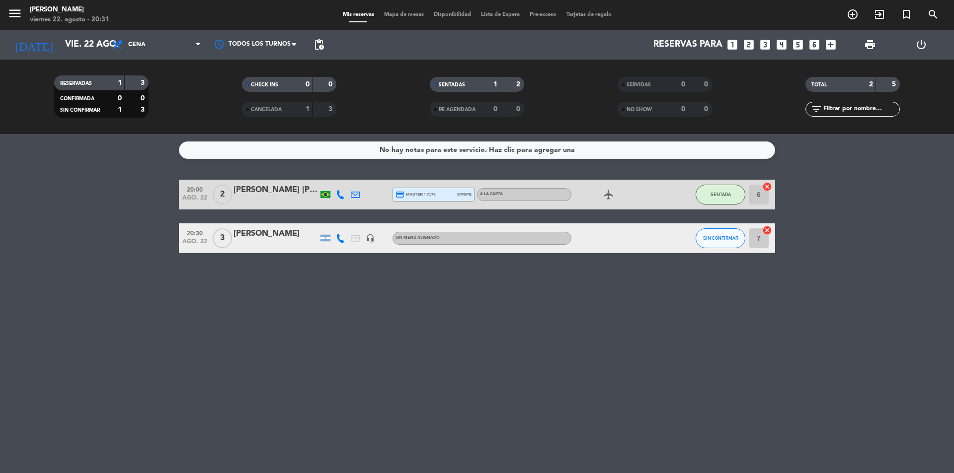
click at [560, 263] on div "No hay notas para este servicio. Haz clic para agregar una 20:00 ago. 22 2 [PER…" at bounding box center [477, 303] width 954 height 339
click at [91, 41] on input "vie. 22 ago." at bounding box center [117, 45] width 115 height 20
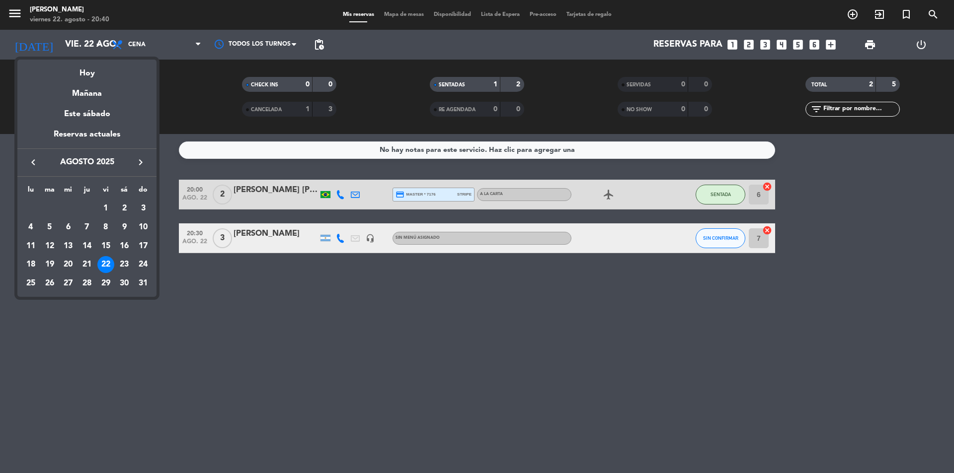
click at [125, 264] on div "23" at bounding box center [124, 264] width 17 height 17
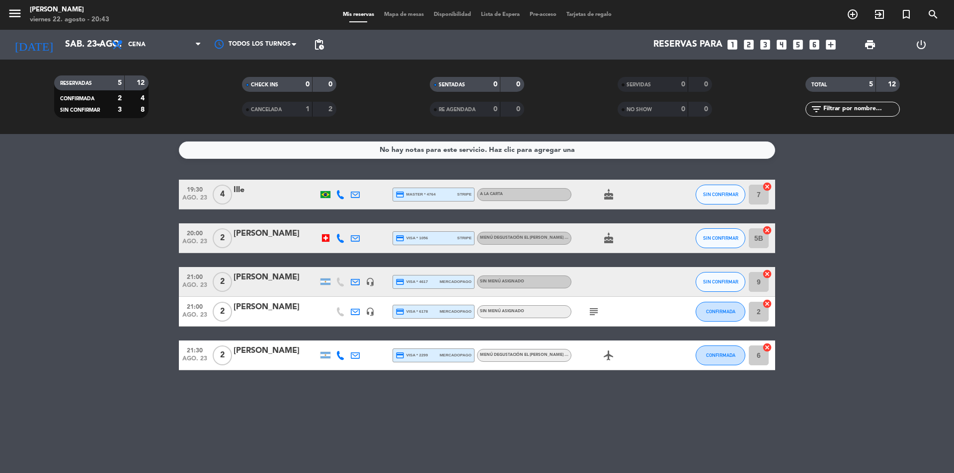
click at [61, 193] on bookings-row "19:30 ago. 23 4 Ille credit_card master * 4764 stripe A la carta cake SIN CONFI…" at bounding box center [477, 275] width 954 height 191
click at [77, 51] on input "sáb. 23 ago." at bounding box center [117, 45] width 115 height 20
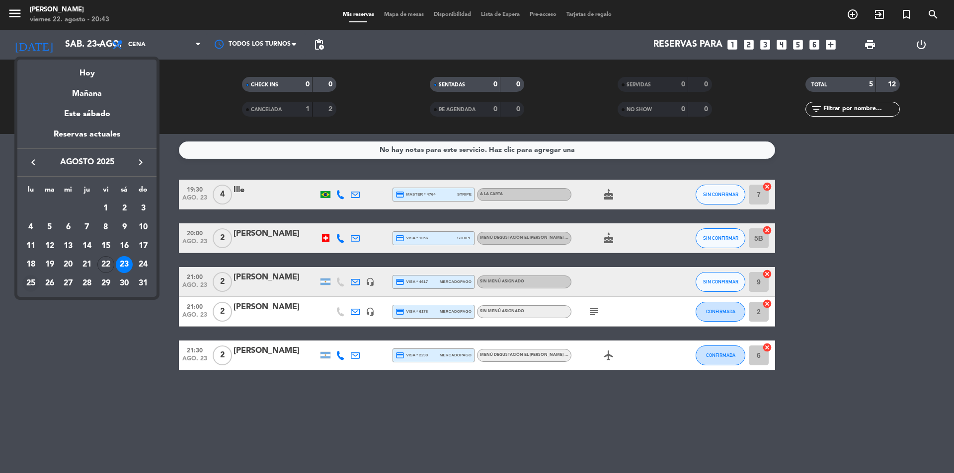
click at [26, 282] on div "25" at bounding box center [30, 283] width 17 height 17
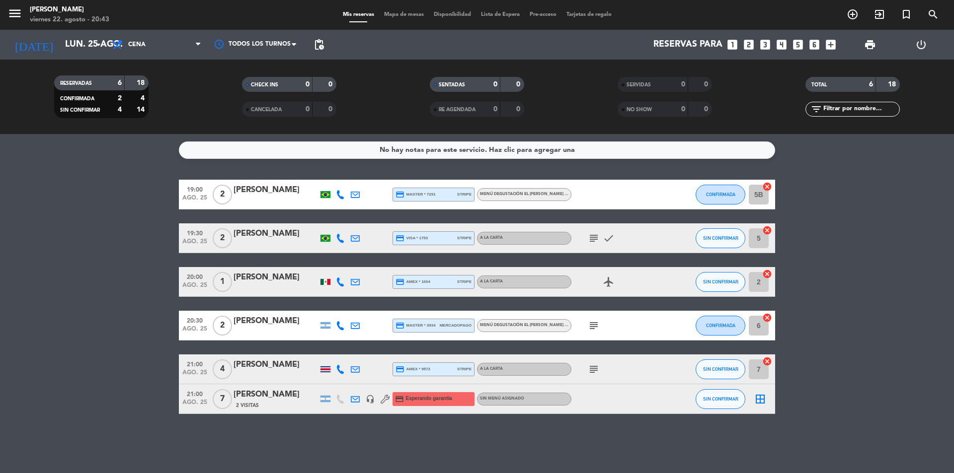
click at [78, 256] on bookings-row "19:00 ago. 25 2 [PERSON_NAME] credit_card master * 7291 stripe Menú degustación…" at bounding box center [477, 297] width 954 height 234
click at [341, 281] on icon at bounding box center [340, 282] width 9 height 9
click at [69, 310] on bookings-row "19:00 ago. 25 2 [PERSON_NAME] credit_card master * 7291 stripe Menú degustación…" at bounding box center [477, 297] width 954 height 234
click at [60, 42] on input "lun. 25 ago." at bounding box center [117, 45] width 115 height 20
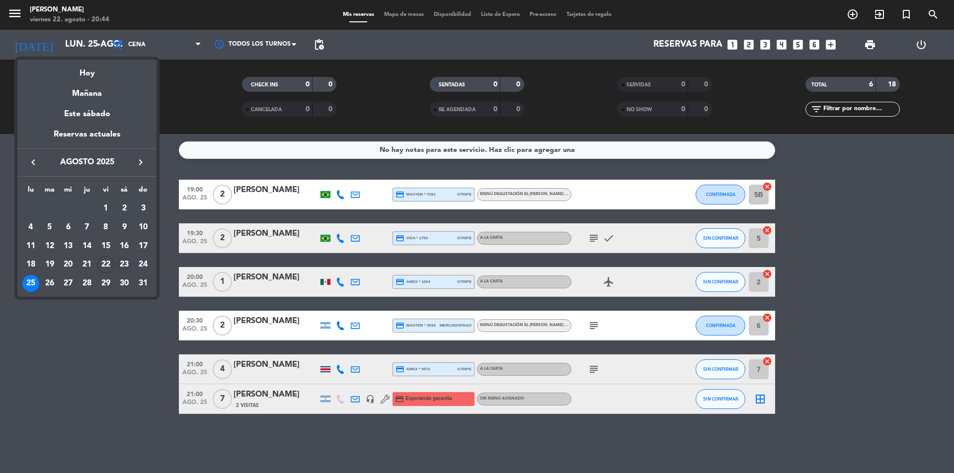
click at [123, 264] on div "23" at bounding box center [124, 264] width 17 height 17
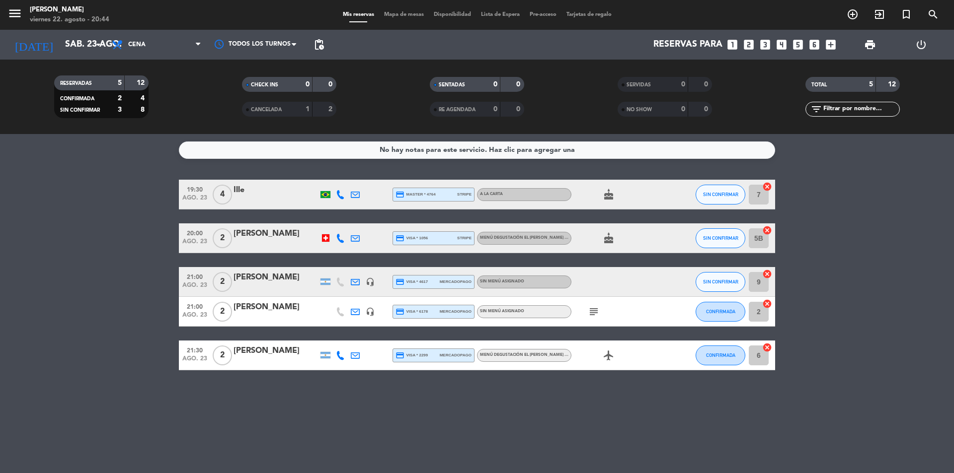
click at [119, 257] on bookings-row "19:30 ago. 23 4 Ille credit_card master * 4764 stripe A la carta cake SIN CONFI…" at bounding box center [477, 275] width 954 height 191
click at [78, 44] on input "sáb. 23 ago." at bounding box center [117, 45] width 115 height 20
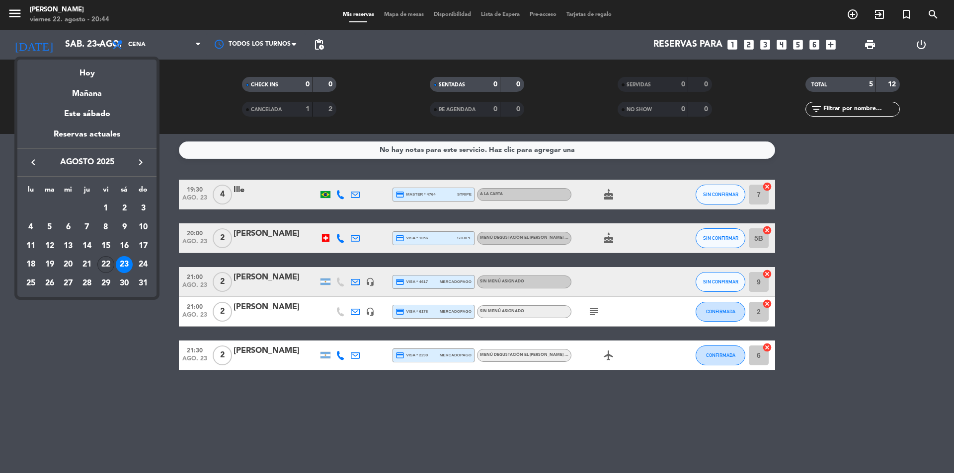
click at [106, 260] on div "22" at bounding box center [105, 264] width 17 height 17
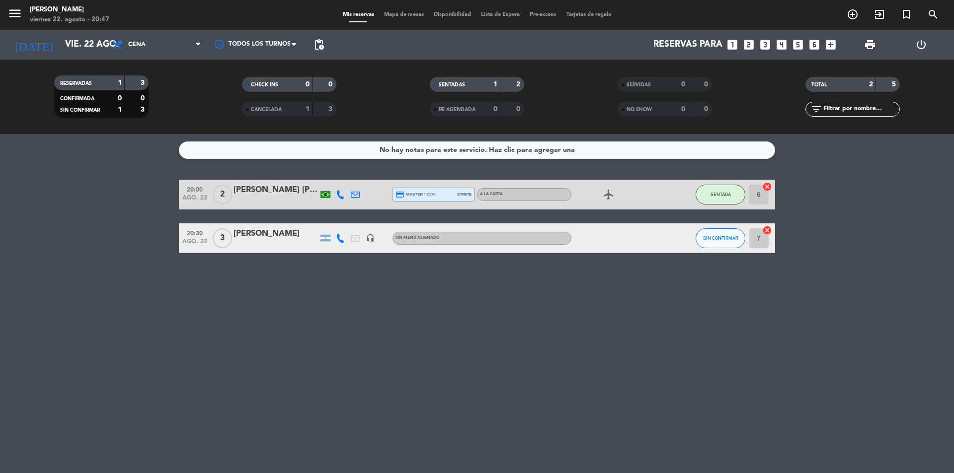
drag, startPoint x: 102, startPoint y: 332, endPoint x: 202, endPoint y: 345, distance: 100.2
click at [106, 332] on div "No hay notas para este servicio. Haz clic para agregar una 20:00 ago. 22 2 [PER…" at bounding box center [477, 303] width 954 height 339
drag, startPoint x: 114, startPoint y: 220, endPoint x: 119, endPoint y: 211, distance: 10.2
click at [114, 218] on bookings-row "20:00 ago. 22 2 [PERSON_NAME] [PERSON_NAME] credit_card master * 7176 stripe A …" at bounding box center [477, 217] width 954 height 74
click at [67, 40] on input "vie. 22 ago." at bounding box center [117, 45] width 115 height 20
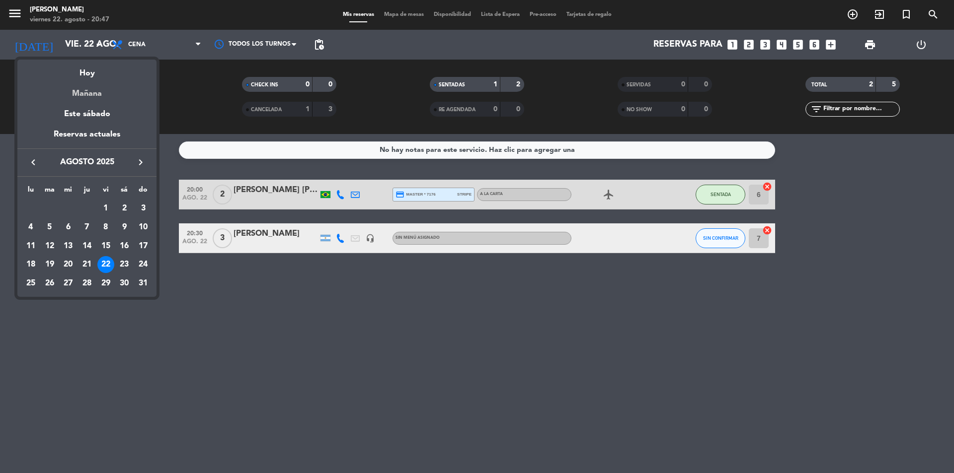
click at [90, 91] on div "Mañana" at bounding box center [86, 90] width 139 height 20
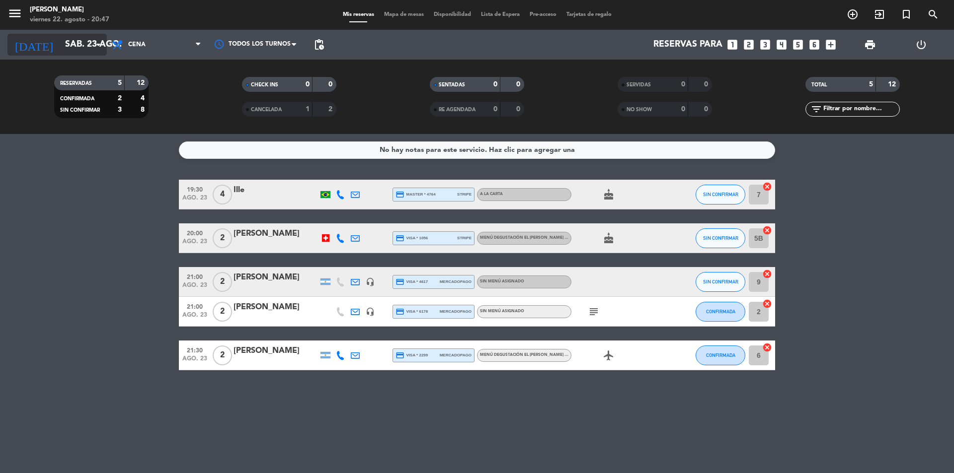
click at [73, 38] on input "sáb. 23 ago." at bounding box center [117, 45] width 115 height 20
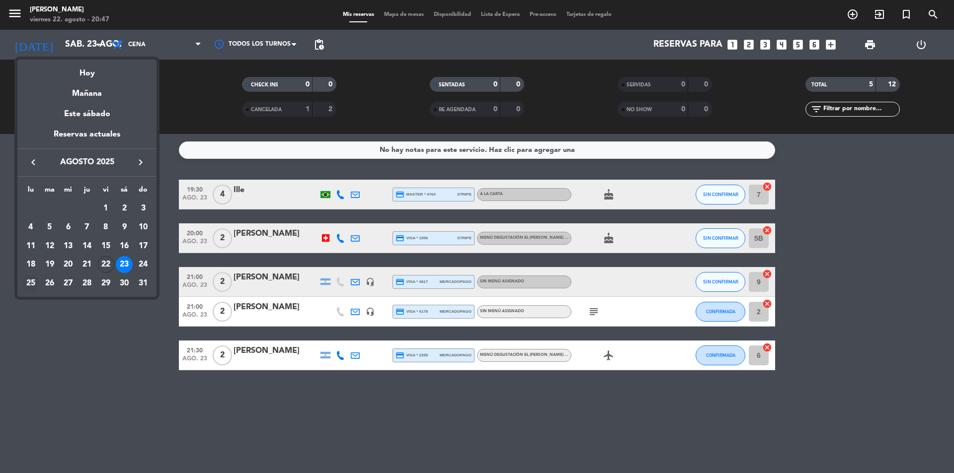
click at [29, 280] on div "25" at bounding box center [30, 283] width 17 height 17
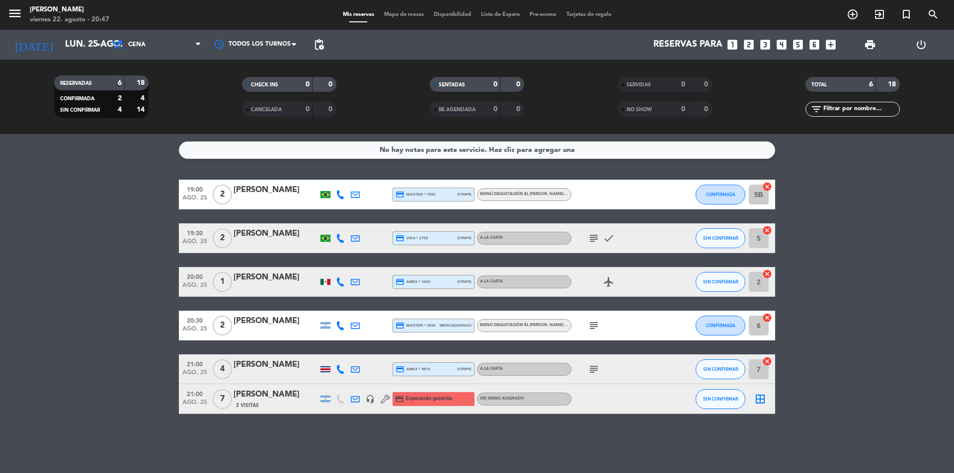
click at [235, 399] on div "[PERSON_NAME]" at bounding box center [275, 394] width 84 height 13
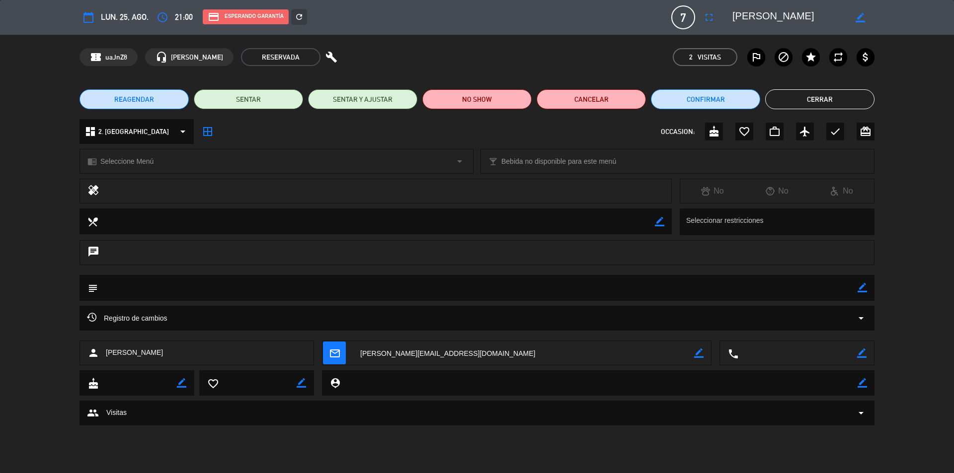
click at [856, 99] on button "Cerrar" at bounding box center [819, 99] width 109 height 20
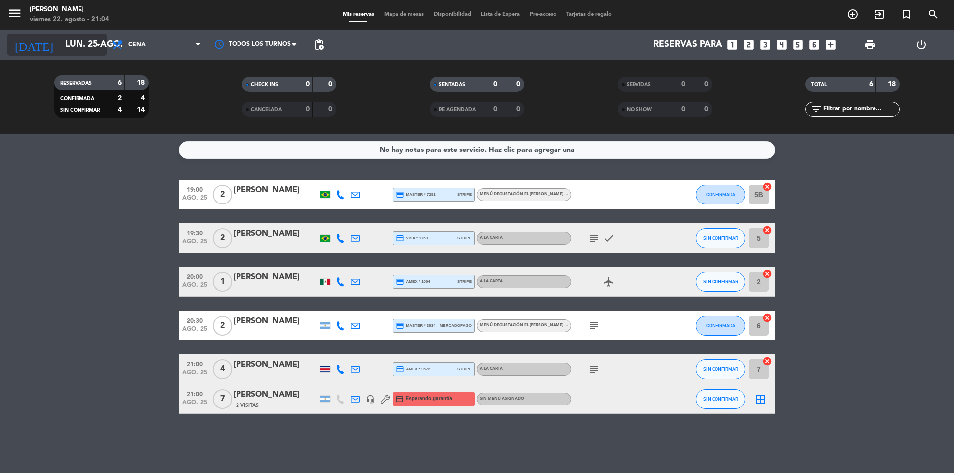
click at [83, 34] on div "[DATE] lun. 25 ago. arrow_drop_down" at bounding box center [56, 45] width 99 height 22
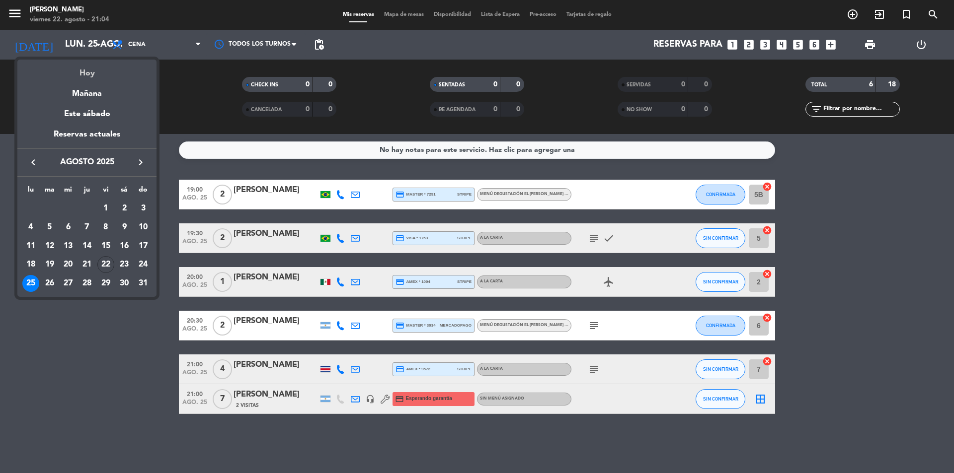
click at [86, 75] on div "Hoy" at bounding box center [86, 70] width 139 height 20
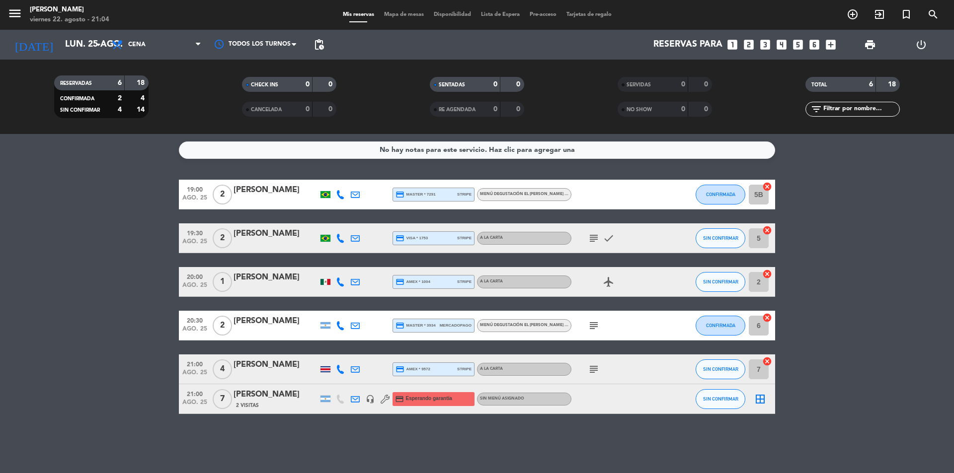
type input "vie. 22 ago."
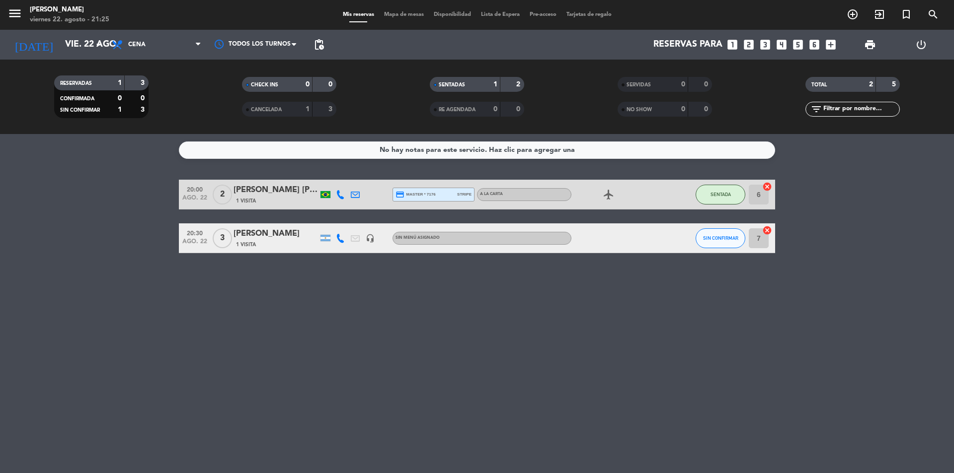
click at [782, 44] on icon "looks_4" at bounding box center [781, 44] width 13 height 13
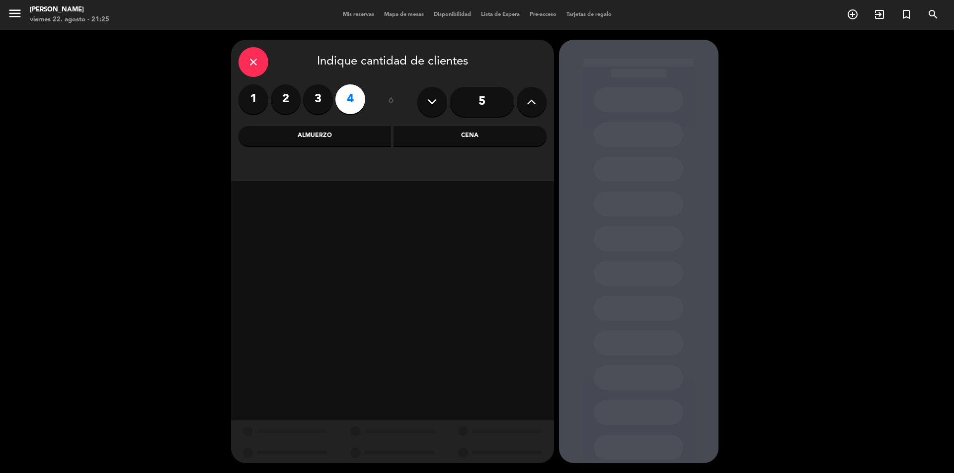
click at [457, 132] on div "Cena" at bounding box center [469, 136] width 153 height 20
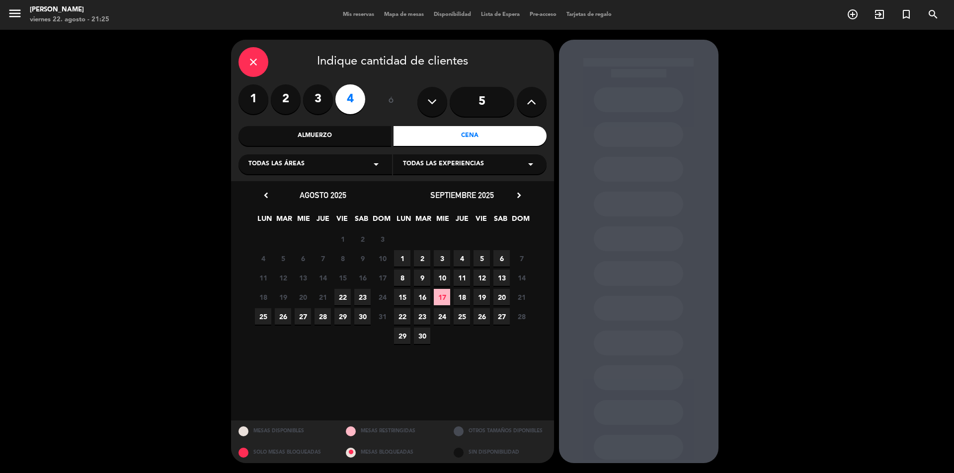
click at [341, 301] on span "22" at bounding box center [342, 297] width 16 height 16
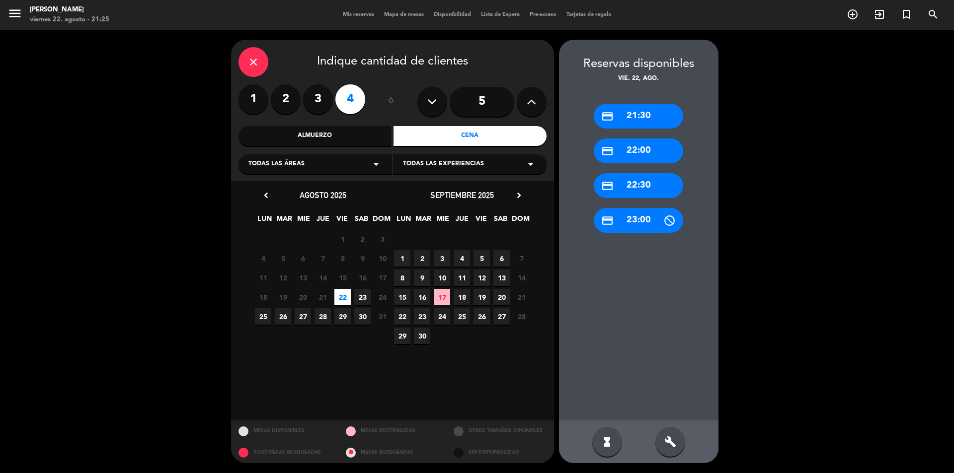
click at [657, 109] on div "credit_card 21:30" at bounding box center [638, 116] width 89 height 25
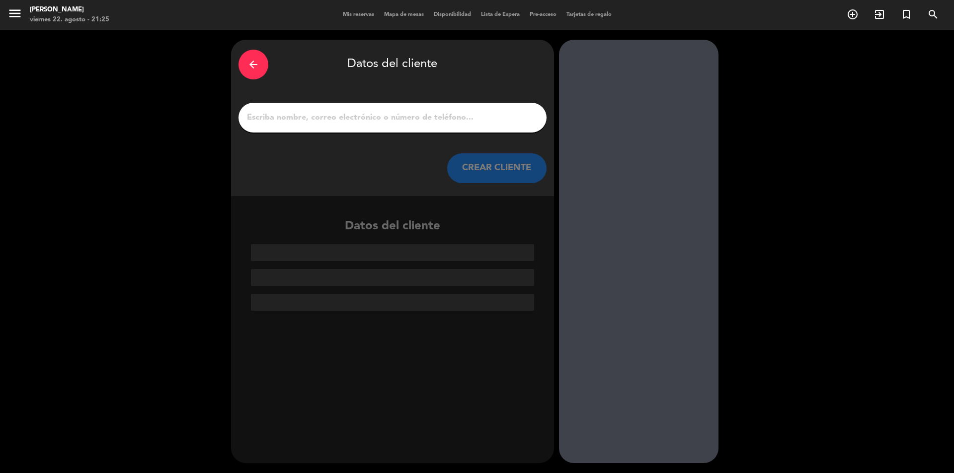
click at [340, 116] on input "1" at bounding box center [392, 118] width 293 height 14
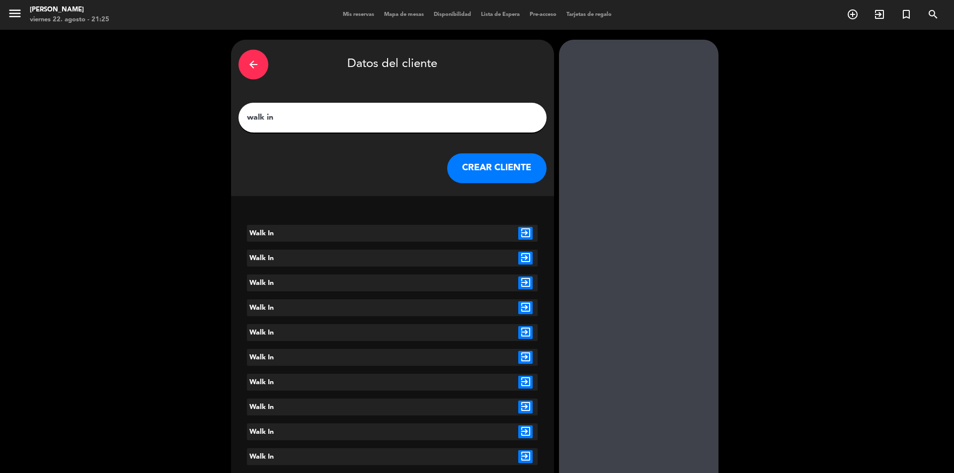
type input "walk in"
click at [525, 235] on icon "exit_to_app" at bounding box center [525, 233] width 14 height 13
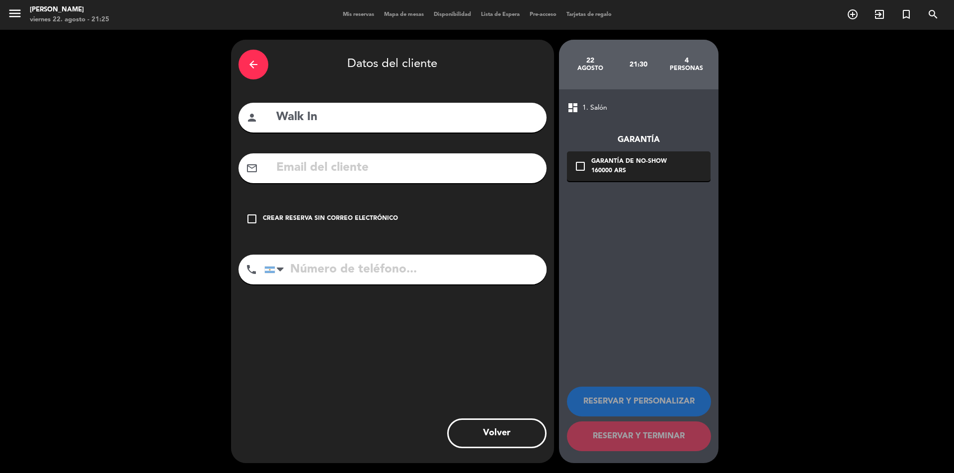
click at [253, 221] on icon "check_box_outline_blank" at bounding box center [252, 219] width 12 height 12
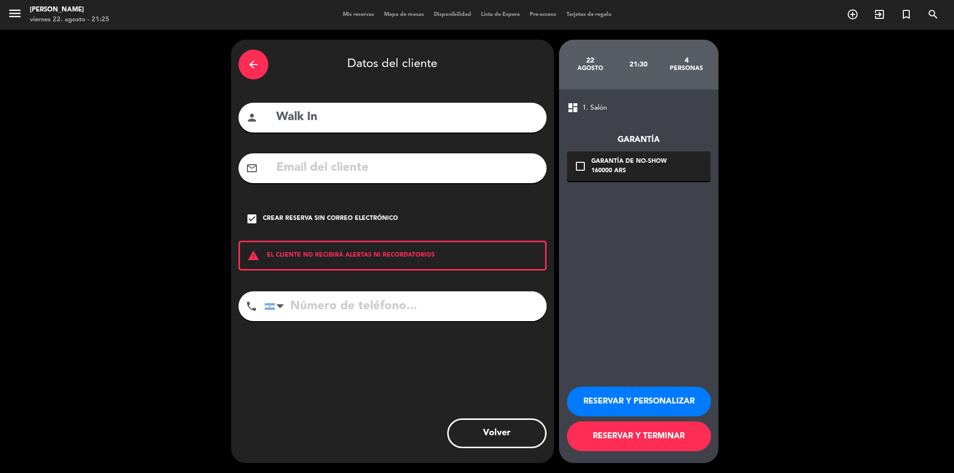
click at [631, 444] on button "RESERVAR Y TERMINAR" at bounding box center [639, 437] width 144 height 30
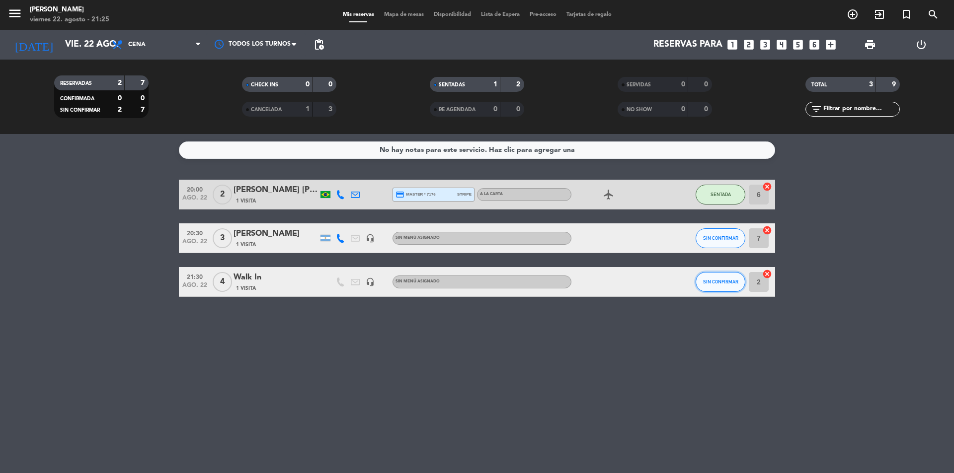
click at [721, 278] on button "SIN CONFIRMAR" at bounding box center [720, 282] width 50 height 20
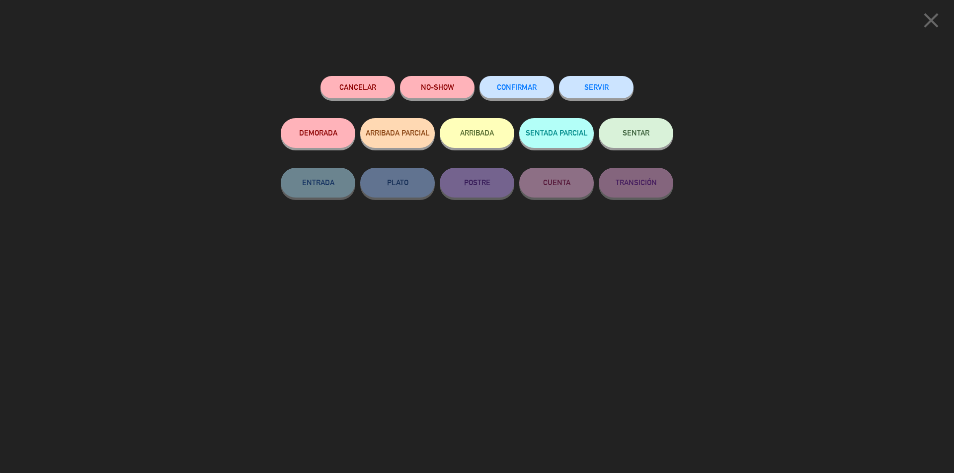
click at [639, 134] on span "SENTAR" at bounding box center [635, 133] width 27 height 8
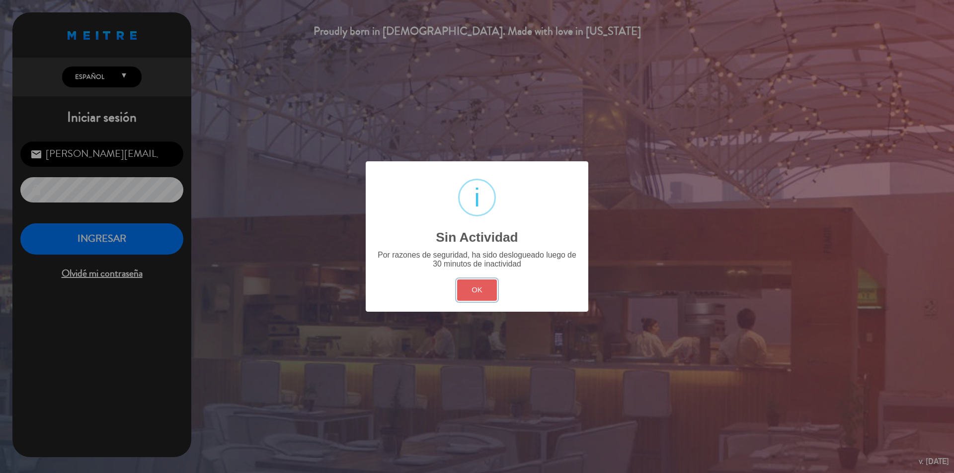
click at [493, 287] on button "OK" at bounding box center [477, 290] width 40 height 21
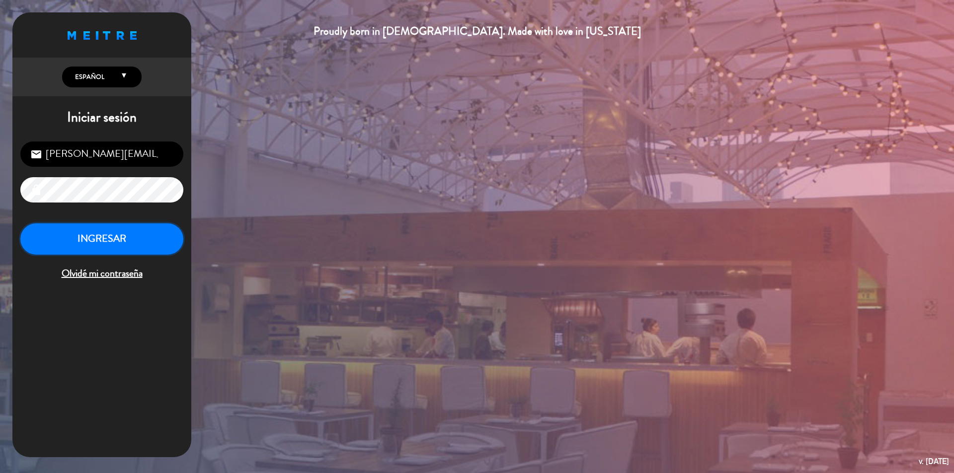
click at [121, 245] on button "INGRESAR" at bounding box center [101, 239] width 163 height 31
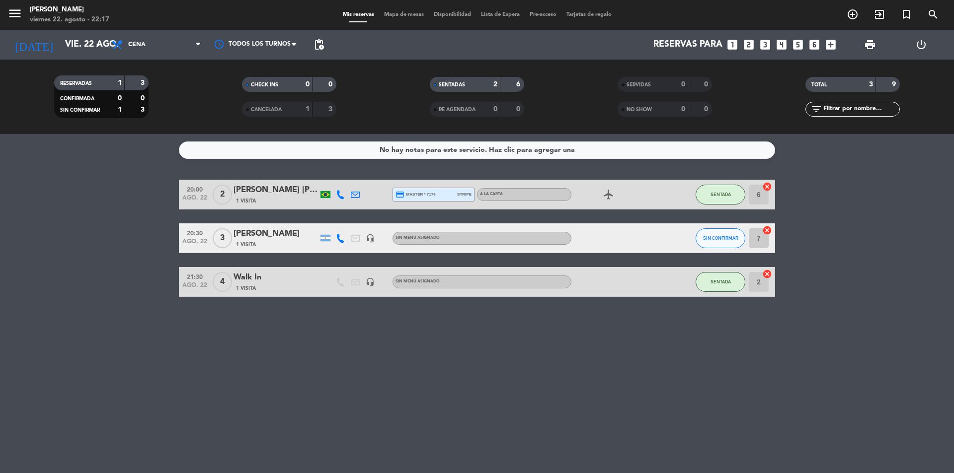
click at [82, 260] on bookings-row "20:00 ago. 22 2 [PERSON_NAME] [PERSON_NAME] 1 Visita credit_card master * 7176 …" at bounding box center [477, 238] width 954 height 117
click at [780, 46] on icon "looks_4" at bounding box center [781, 44] width 13 height 13
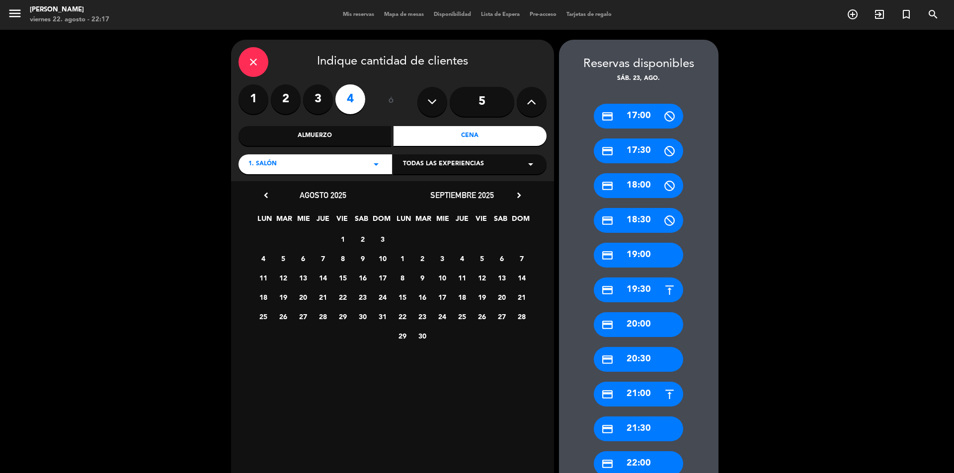
click at [497, 137] on div "Cena" at bounding box center [469, 136] width 153 height 20
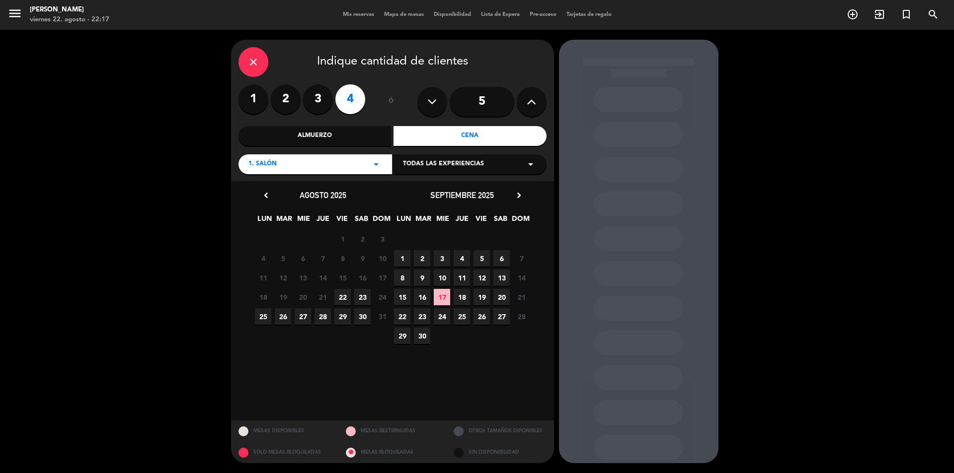
click at [346, 295] on span "22" at bounding box center [342, 297] width 16 height 16
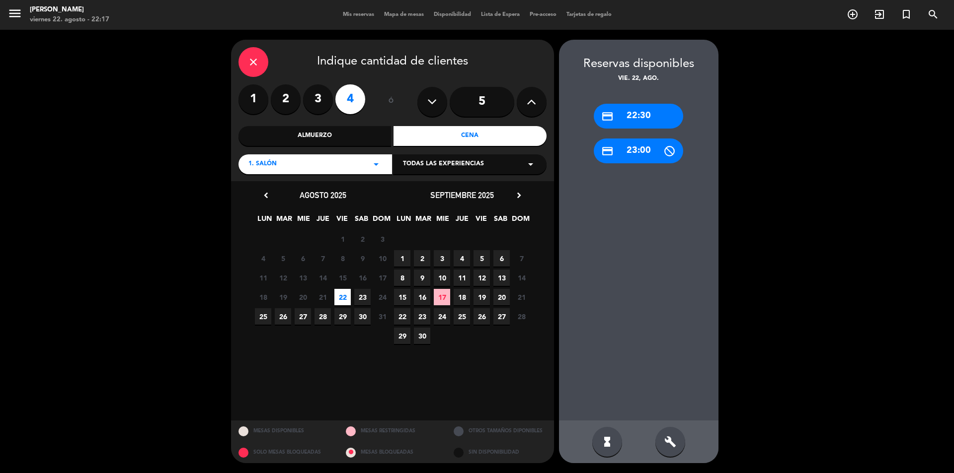
click at [645, 115] on div "credit_card 22:30" at bounding box center [638, 116] width 89 height 25
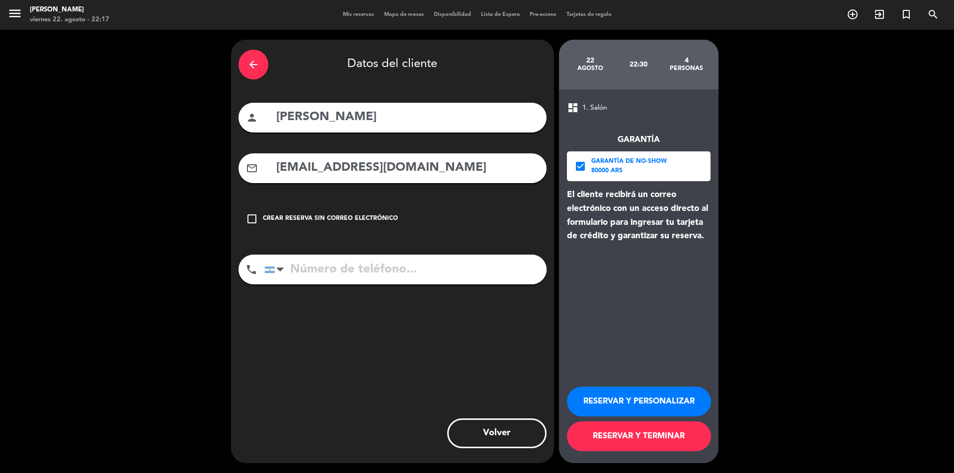
click at [256, 64] on icon "arrow_back" at bounding box center [253, 65] width 12 height 12
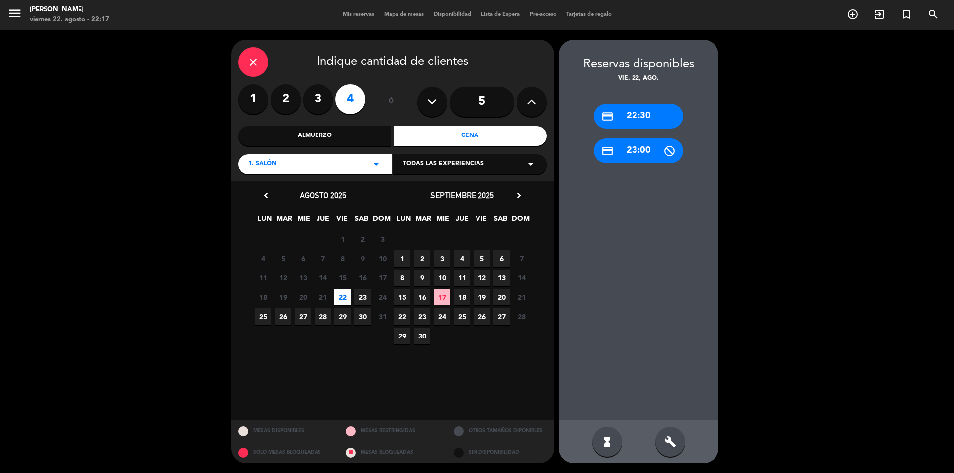
click at [256, 64] on icon "close" at bounding box center [253, 62] width 12 height 12
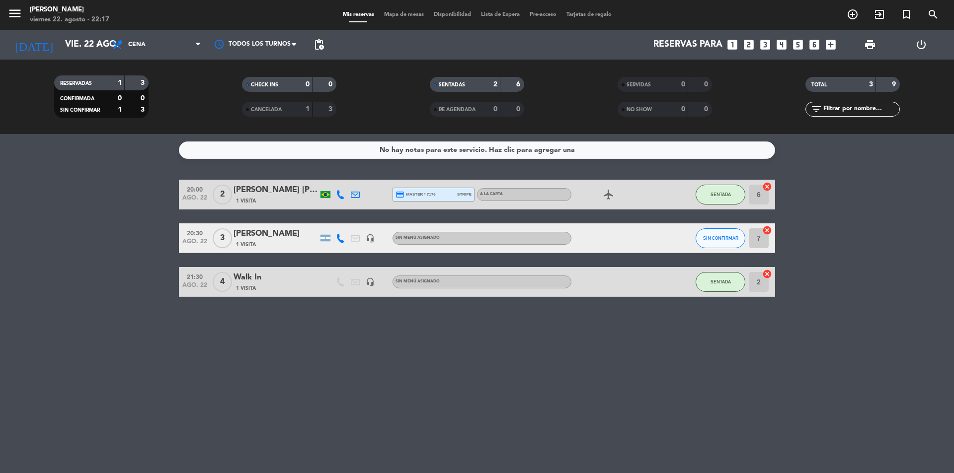
click at [781, 47] on icon "looks_4" at bounding box center [781, 44] width 13 height 13
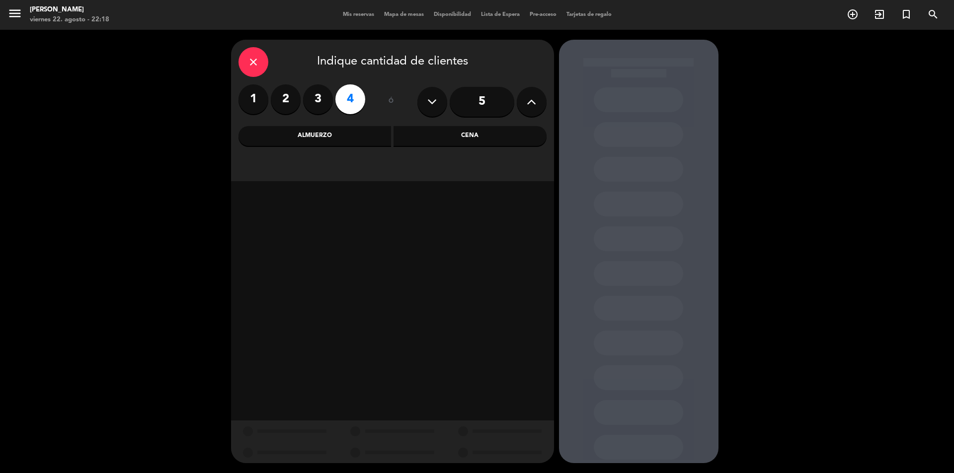
click at [497, 137] on div "Cena" at bounding box center [469, 136] width 153 height 20
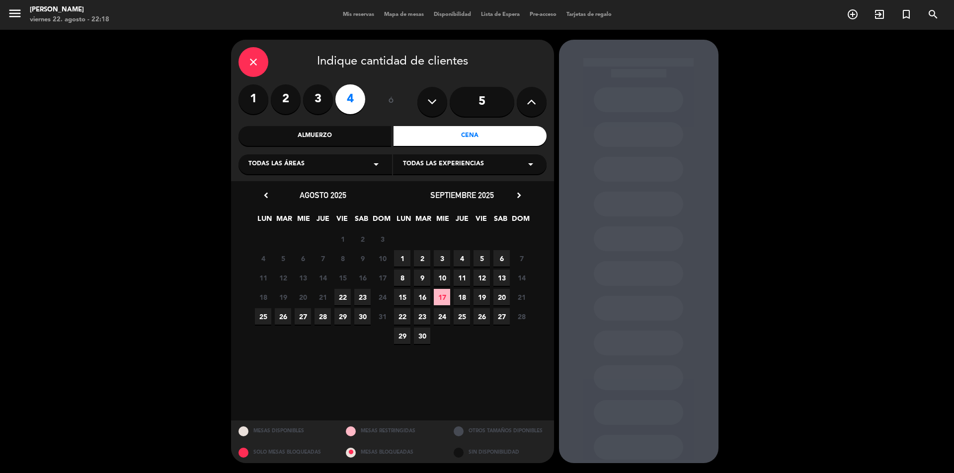
click at [343, 296] on span "22" at bounding box center [342, 297] width 16 height 16
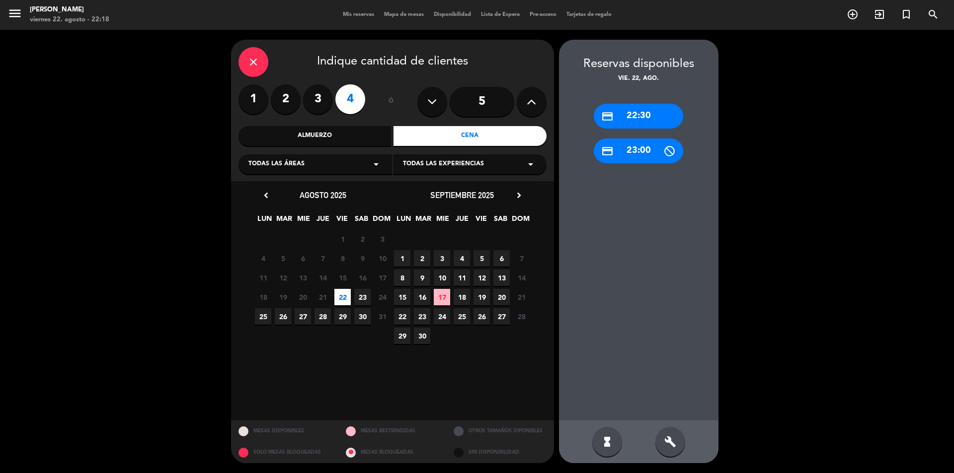
click at [650, 114] on div "credit_card 22:30" at bounding box center [638, 116] width 89 height 25
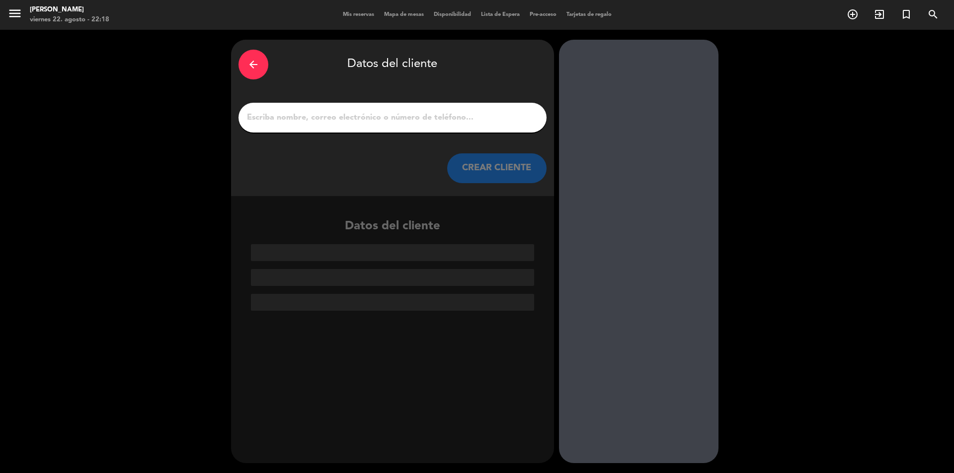
click at [389, 114] on input "1" at bounding box center [392, 118] width 293 height 14
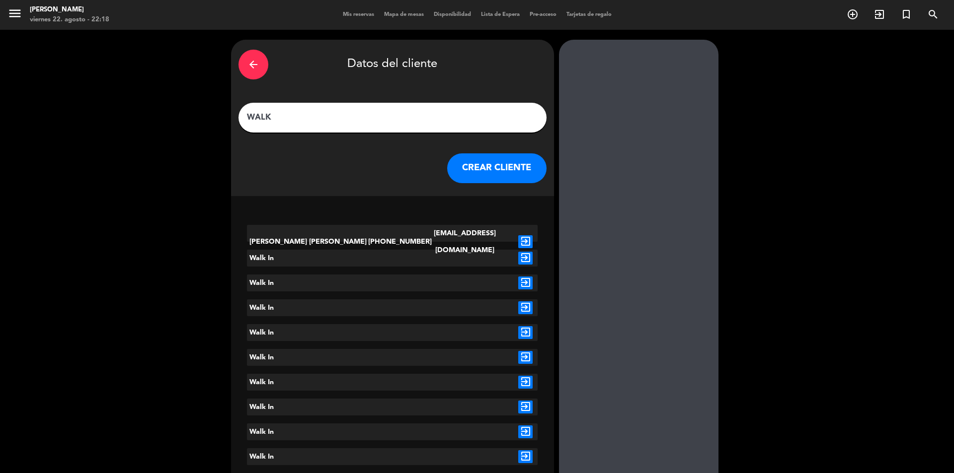
type input "WALK"
click at [523, 257] on icon "exit_to_app" at bounding box center [525, 258] width 14 height 13
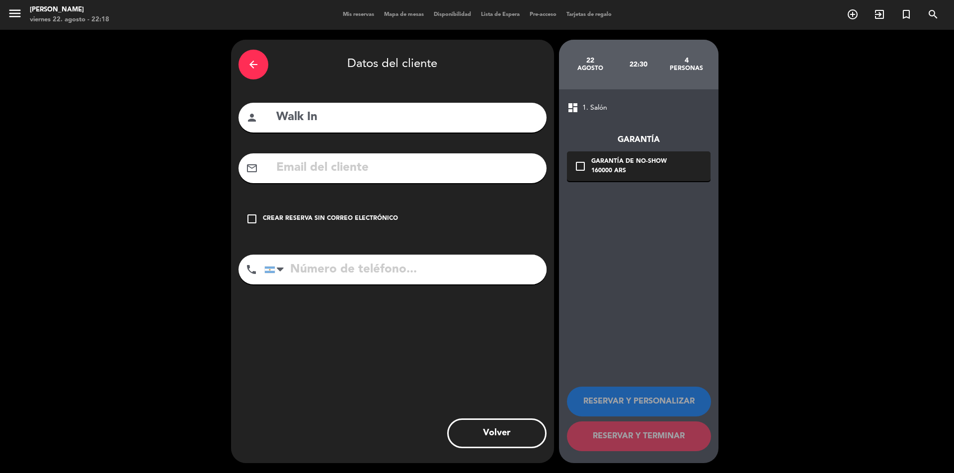
click at [365, 218] on div "Crear reserva sin correo electrónico" at bounding box center [330, 219] width 135 height 10
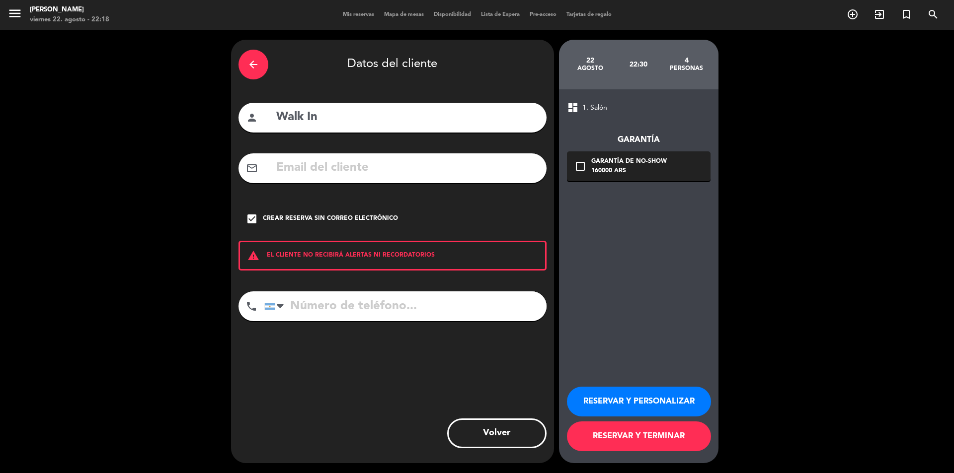
click at [656, 434] on button "RESERVAR Y TERMINAR" at bounding box center [639, 437] width 144 height 30
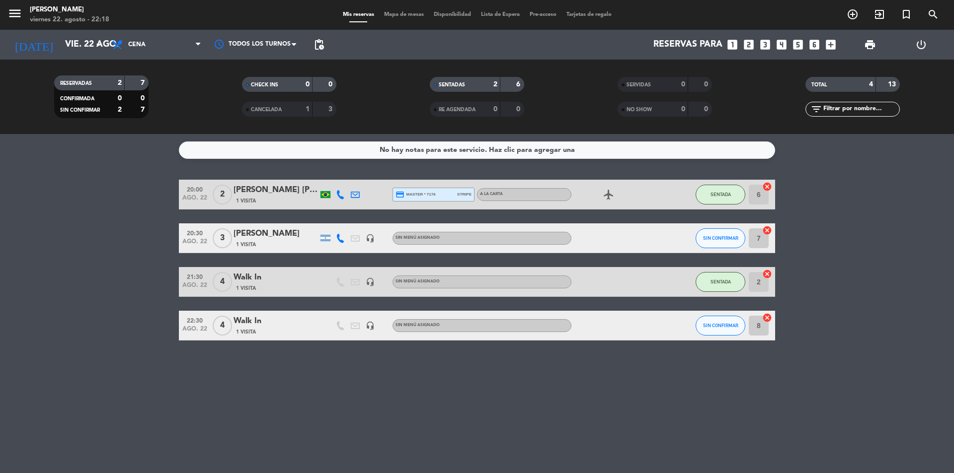
click at [117, 253] on bookings-row "20:00 ago. 22 2 [PERSON_NAME] [PERSON_NAME] 1 Visita credit_card master * 7176 …" at bounding box center [477, 260] width 954 height 161
click at [719, 244] on button "SIN CONFIRMAR" at bounding box center [720, 238] width 50 height 20
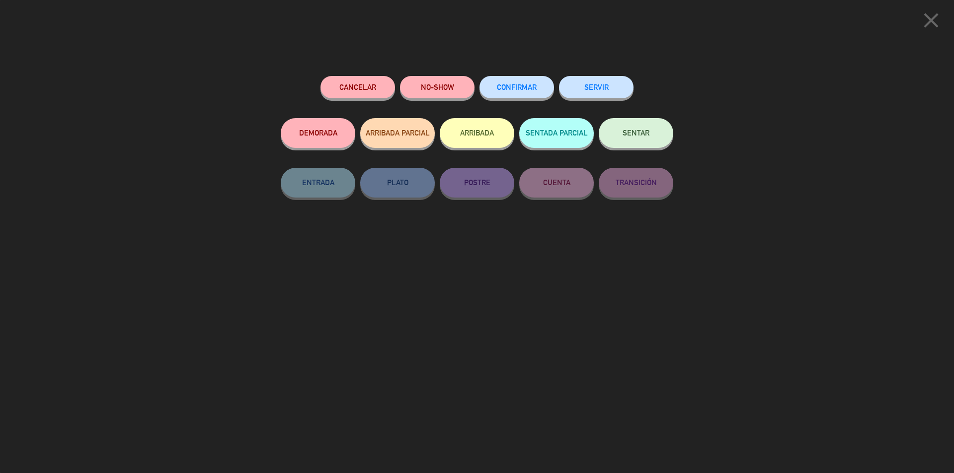
click at [636, 137] on span "SENTAR" at bounding box center [635, 133] width 27 height 8
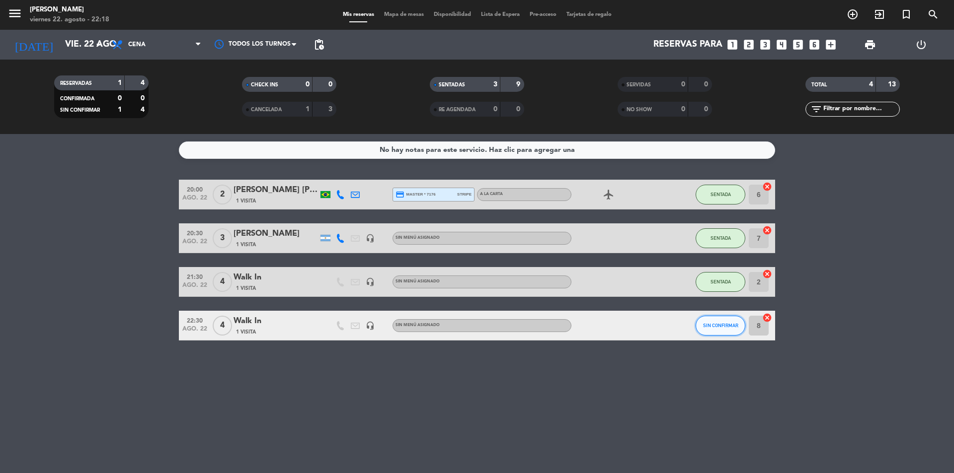
click at [717, 327] on span "SIN CONFIRMAR" at bounding box center [720, 325] width 35 height 5
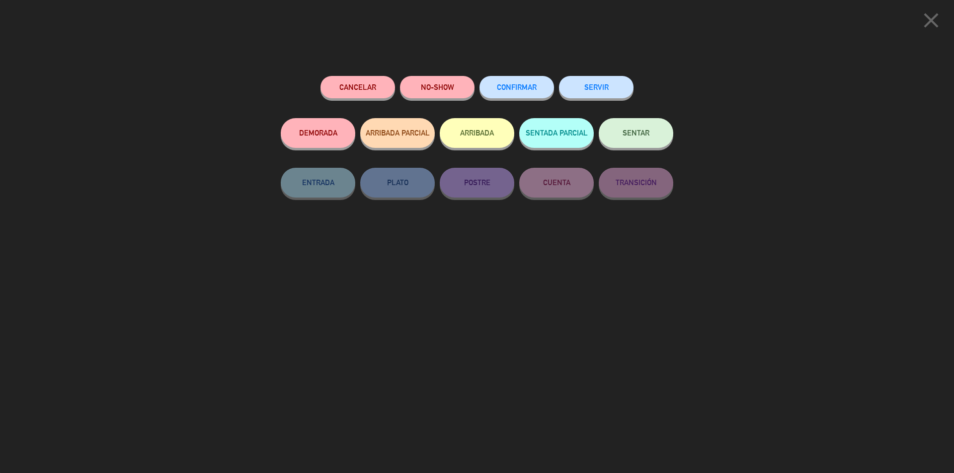
click at [632, 139] on button "SENTAR" at bounding box center [636, 133] width 75 height 30
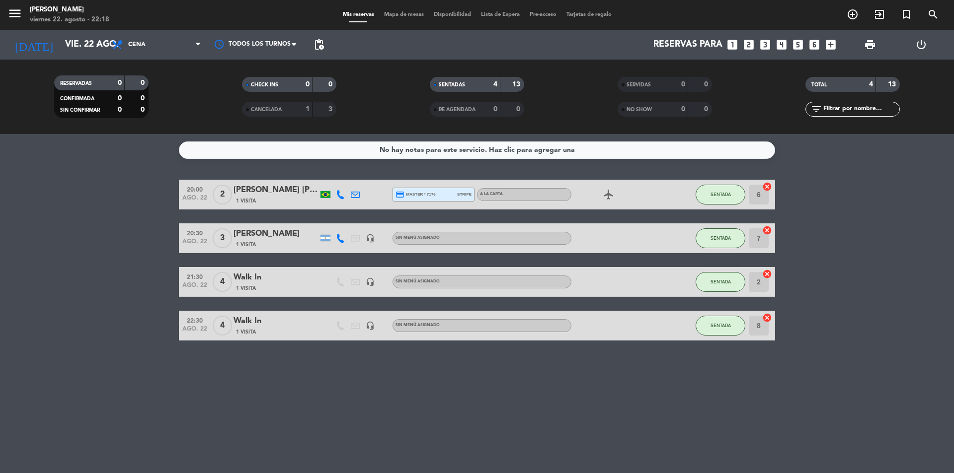
click at [136, 287] on bookings-row "20:00 ago. 22 2 [PERSON_NAME] [PERSON_NAME] 1 Visita credit_card master * 7176 …" at bounding box center [477, 260] width 954 height 161
click at [77, 394] on div "No hay notas para este servicio. Haz clic para agregar una 20:00 ago. 22 2 [PER…" at bounding box center [477, 303] width 954 height 339
click at [839, 162] on div "No hay notas para este servicio. Haz clic para agregar una 20:00 ago. 22 2 [PER…" at bounding box center [477, 303] width 954 height 339
